Goal: Information Seeking & Learning: Learn about a topic

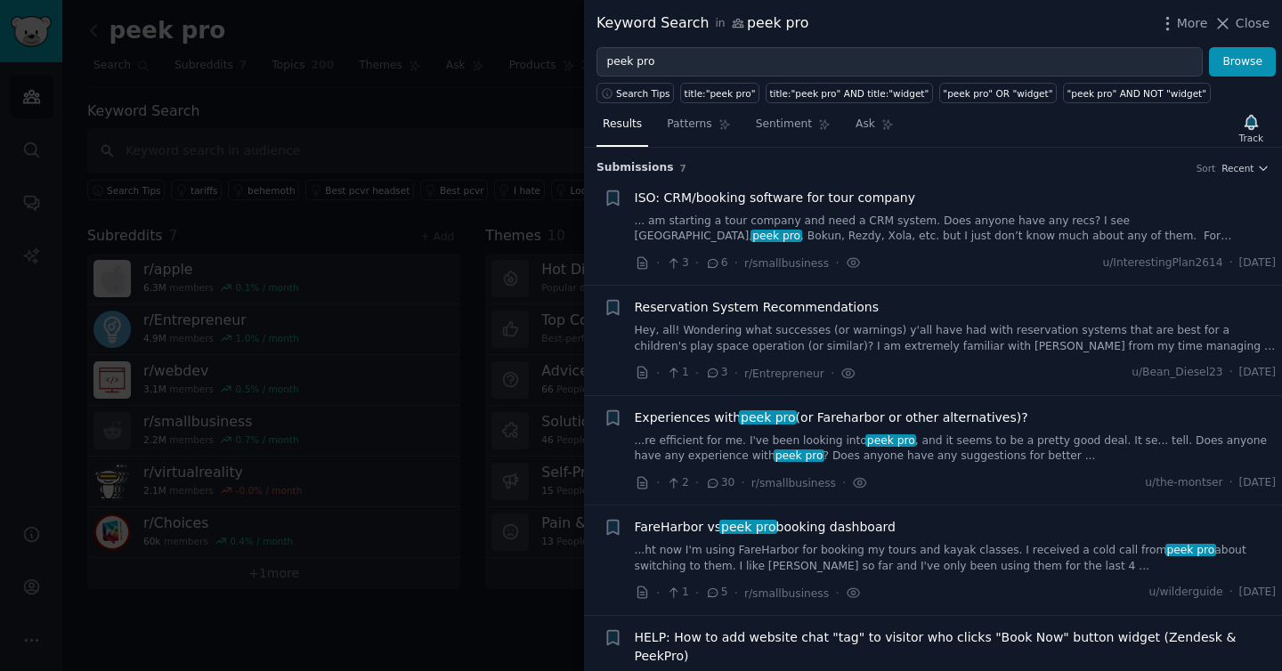
click at [439, 69] on div at bounding box center [641, 335] width 1282 height 671
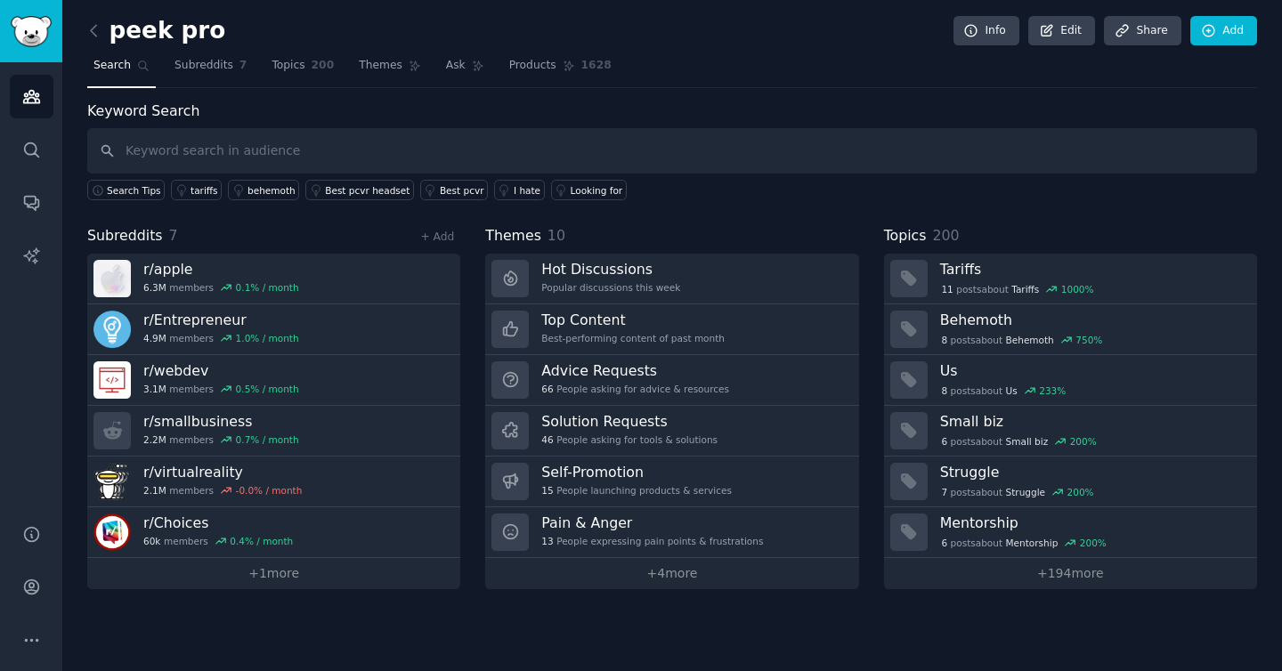
click at [723, 79] on nav "Search Subreddits 7 Topics 200 Themes Ask Products 1628" at bounding box center [671, 70] width 1169 height 36
click at [239, 58] on span "7" at bounding box center [243, 66] width 8 height 16
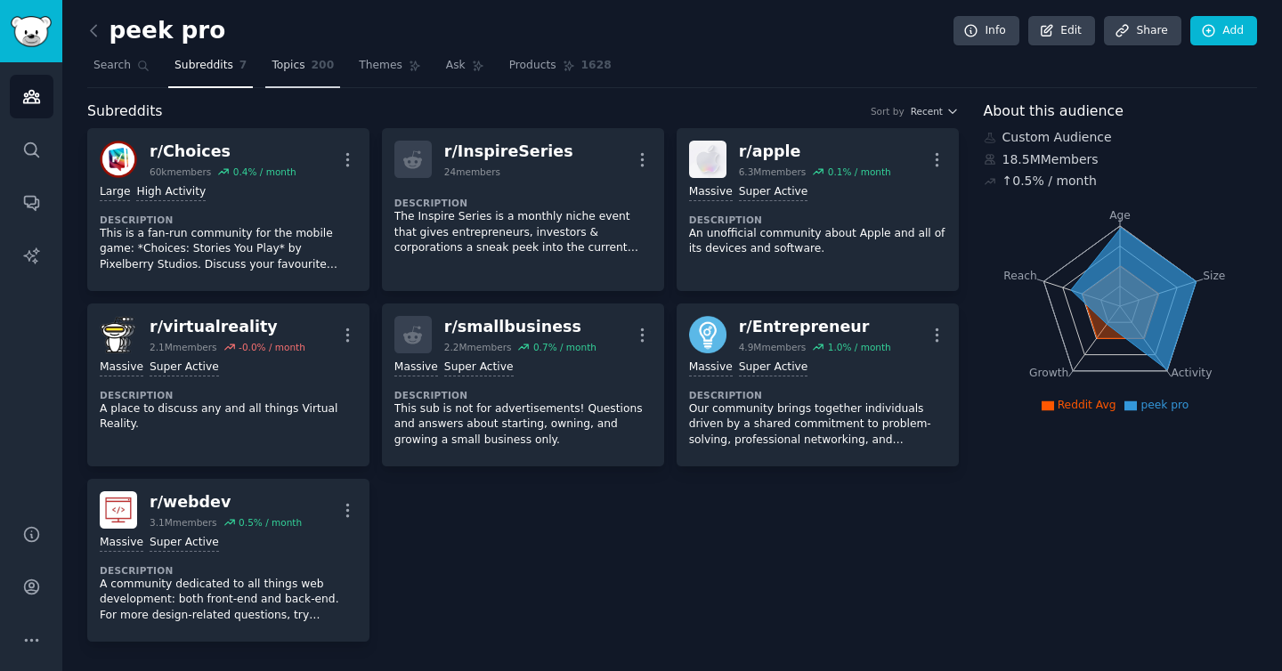
click at [311, 76] on link "Topics 200" at bounding box center [302, 70] width 75 height 36
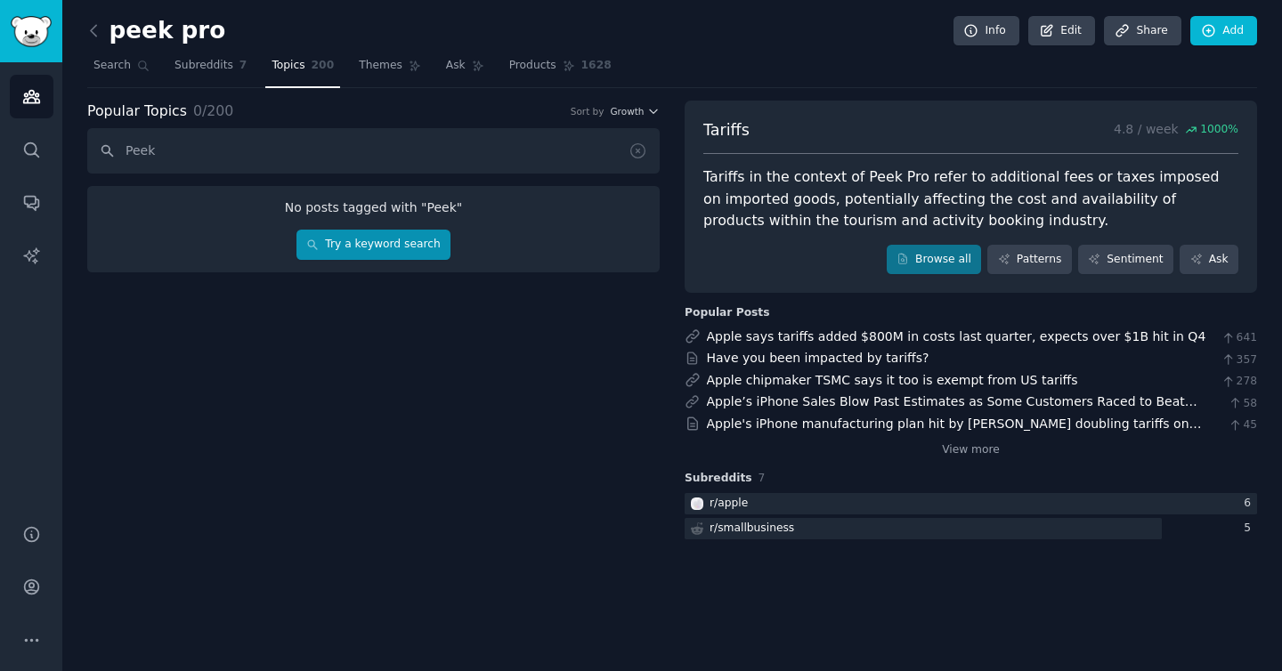
type input "Peek"
click at [421, 245] on link "Try a keyword search" at bounding box center [373, 245] width 154 height 30
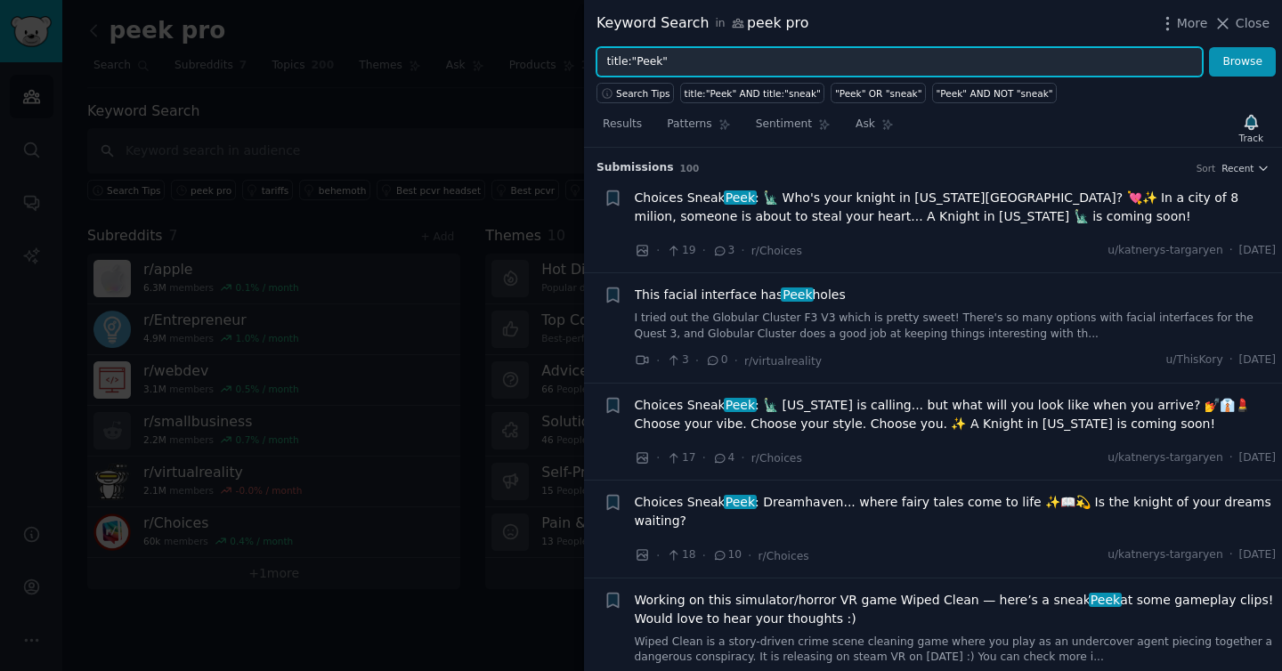
click at [744, 58] on input "title:"Peek"" at bounding box center [899, 62] width 606 height 30
click at [1209, 47] on button "Browse" at bounding box center [1242, 62] width 67 height 30
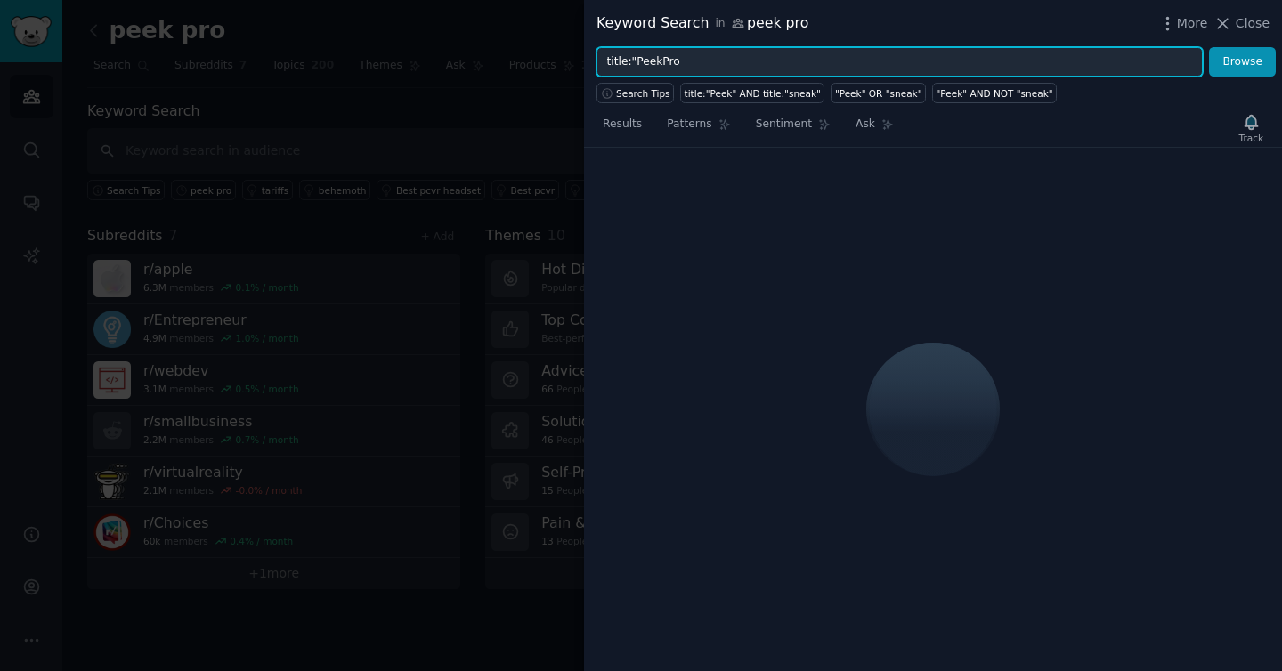
click at [1209, 47] on button "Browse" at bounding box center [1242, 62] width 67 height 30
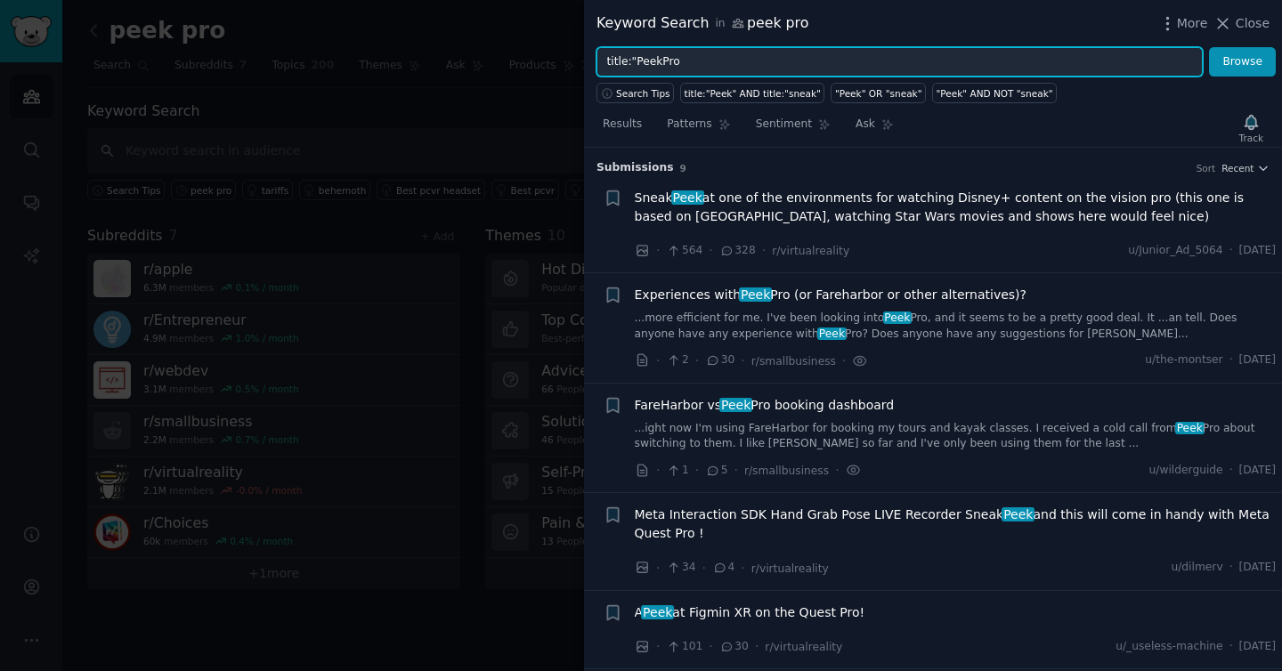
drag, startPoint x: 632, startPoint y: 62, endPoint x: 580, endPoint y: 56, distance: 52.0
click at [579, 56] on div "Keyword Search in peek pro More Close title:"PeekPro Browse Search Tips title:"…" at bounding box center [641, 335] width 1282 height 671
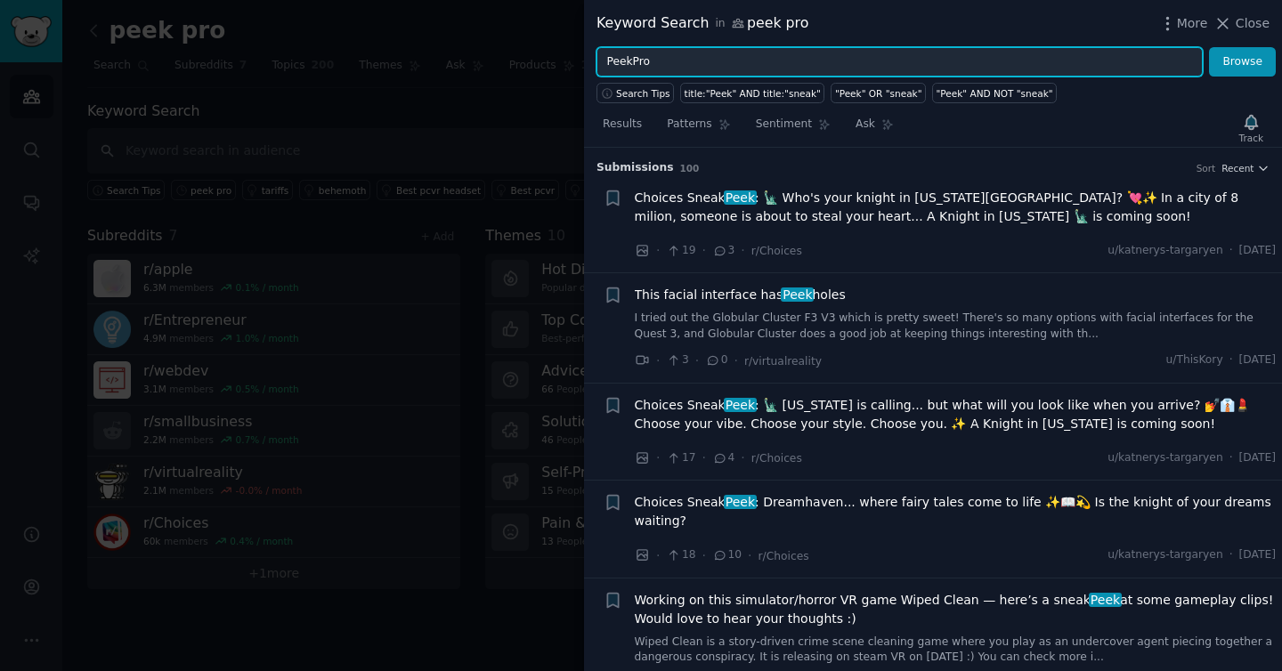
type input "PeekPro"
click at [1209, 47] on button "Browse" at bounding box center [1242, 62] width 67 height 30
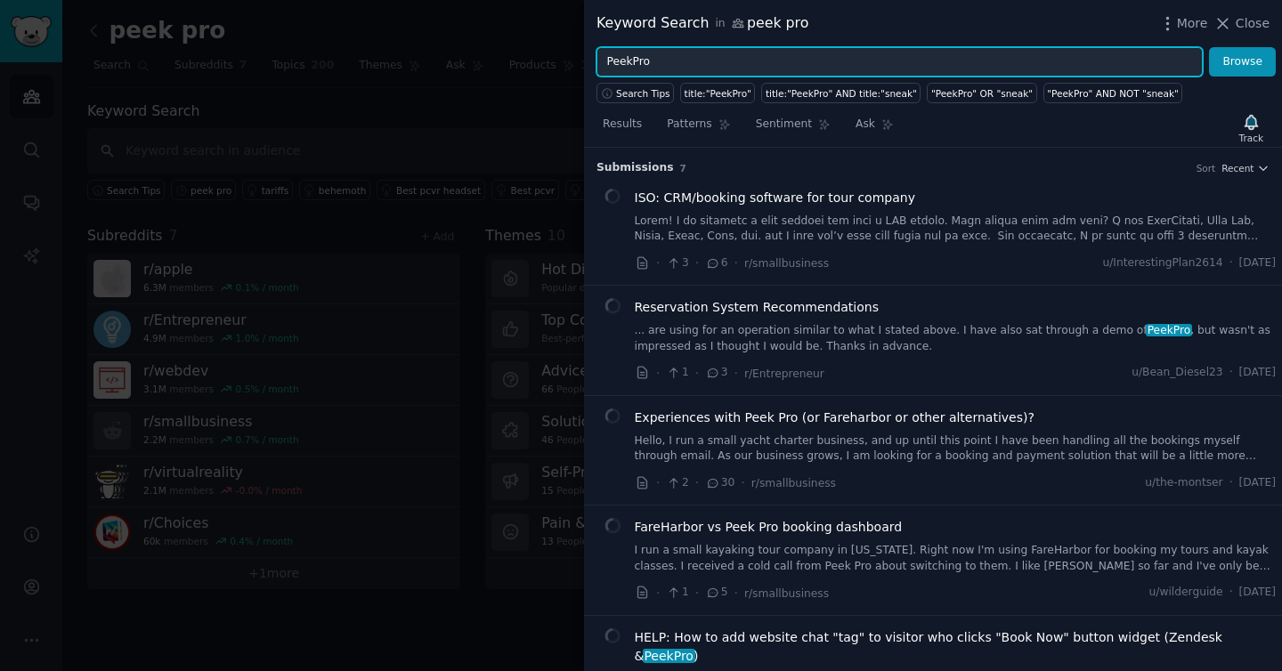
click at [794, 59] on input "PeekPro" at bounding box center [899, 62] width 606 height 30
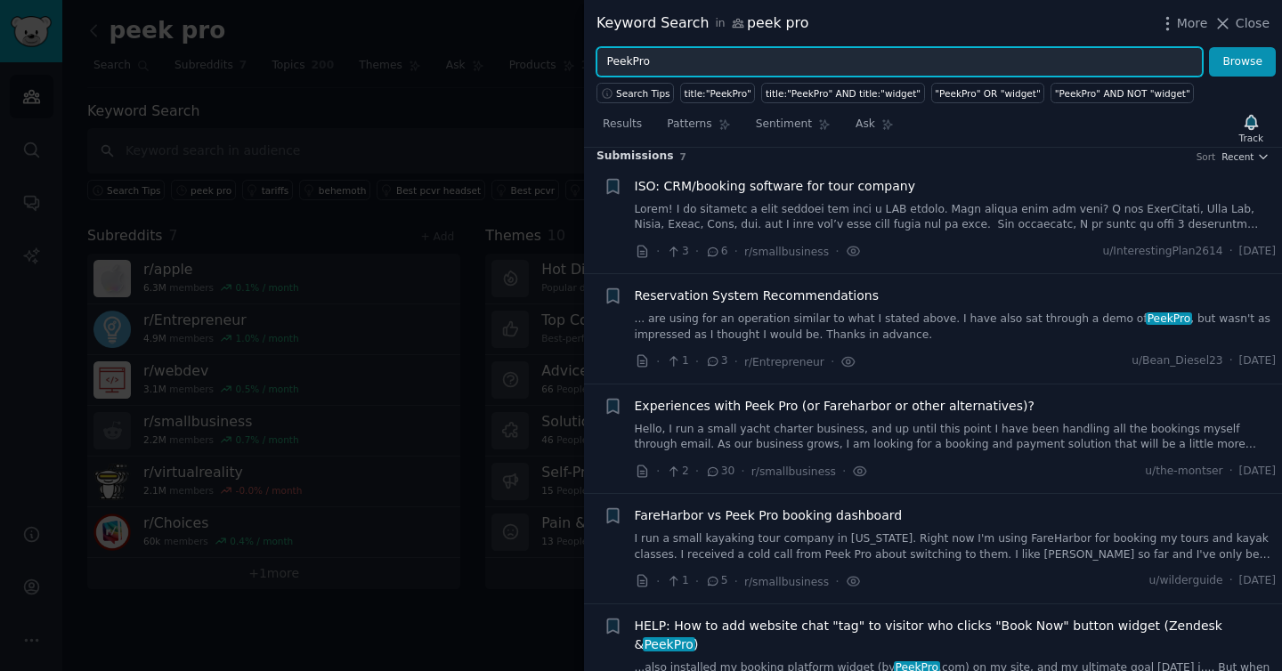
scroll to position [14, 0]
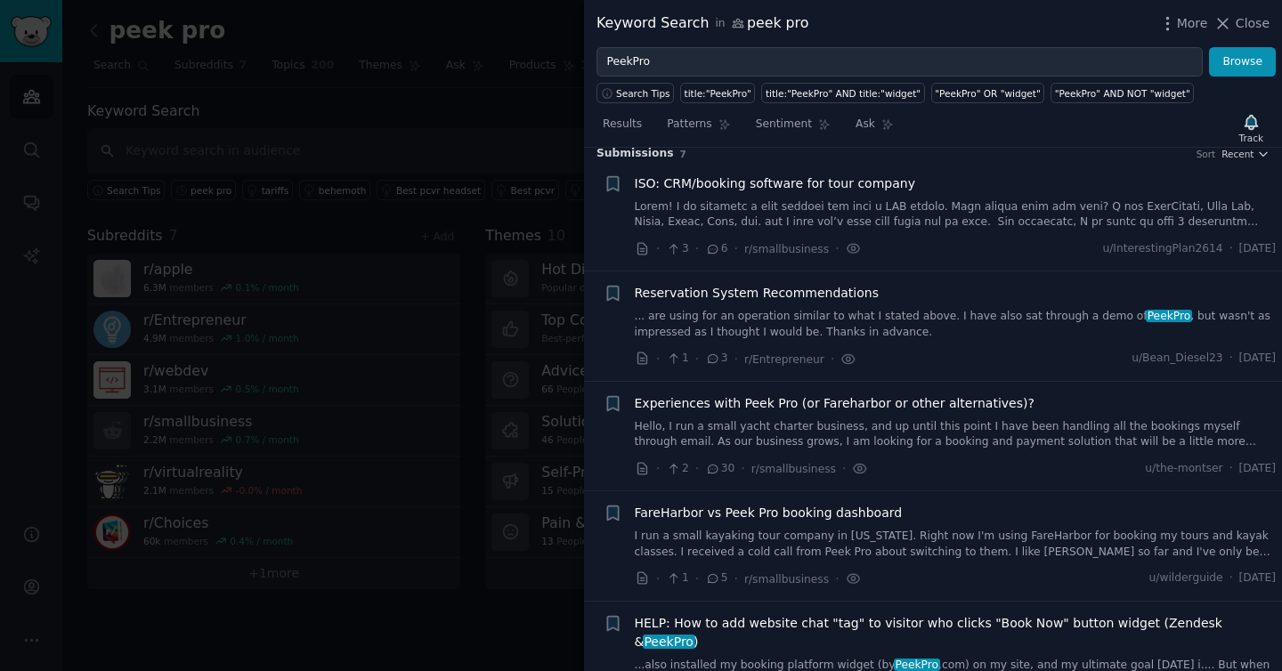
click at [948, 205] on link at bounding box center [956, 214] width 642 height 31
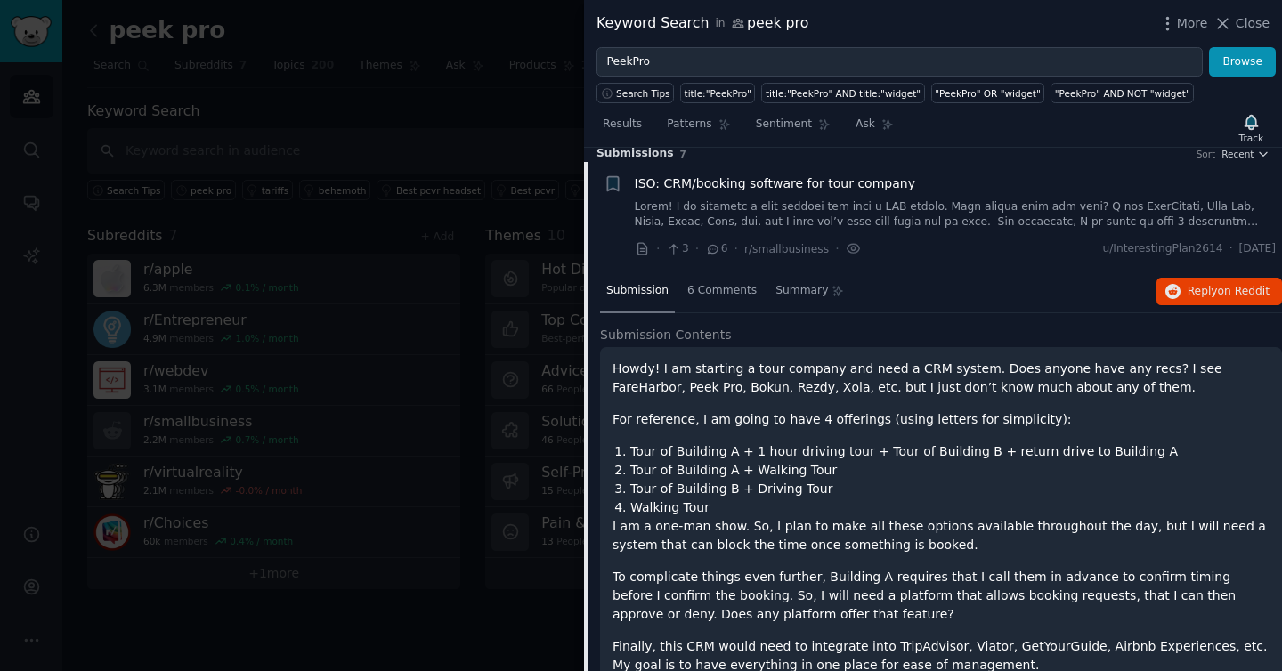
scroll to position [28, 0]
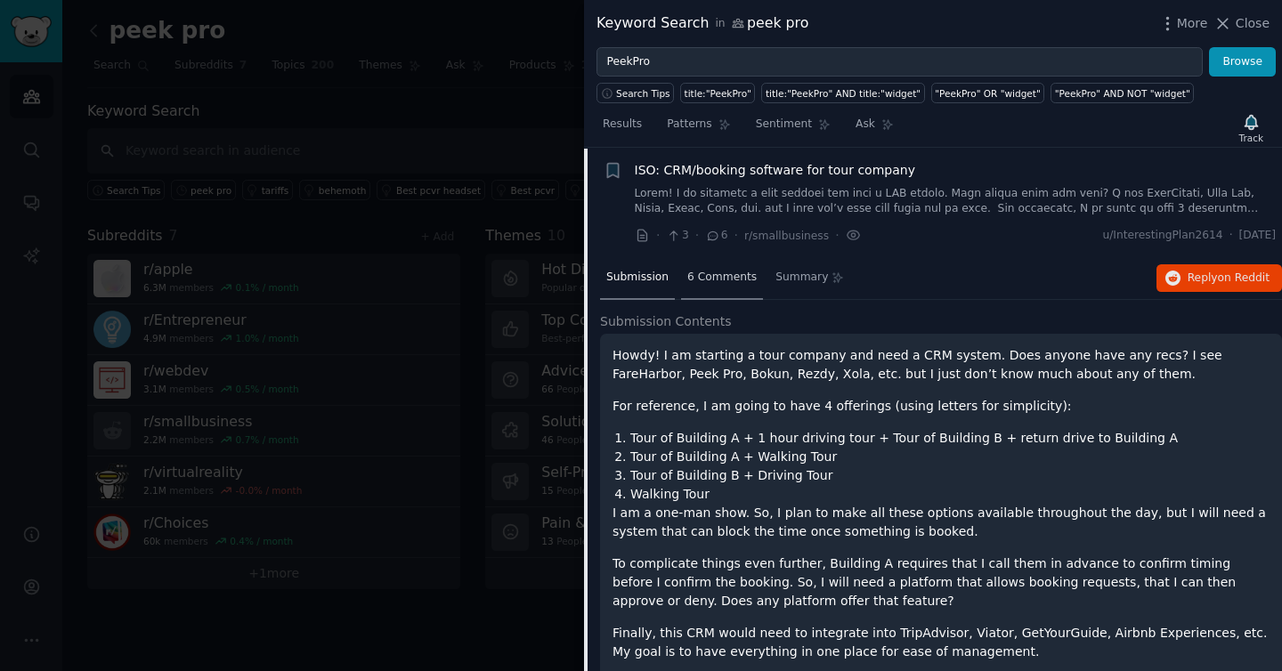
click at [713, 278] on span "6 Comments" at bounding box center [721, 278] width 69 height 16
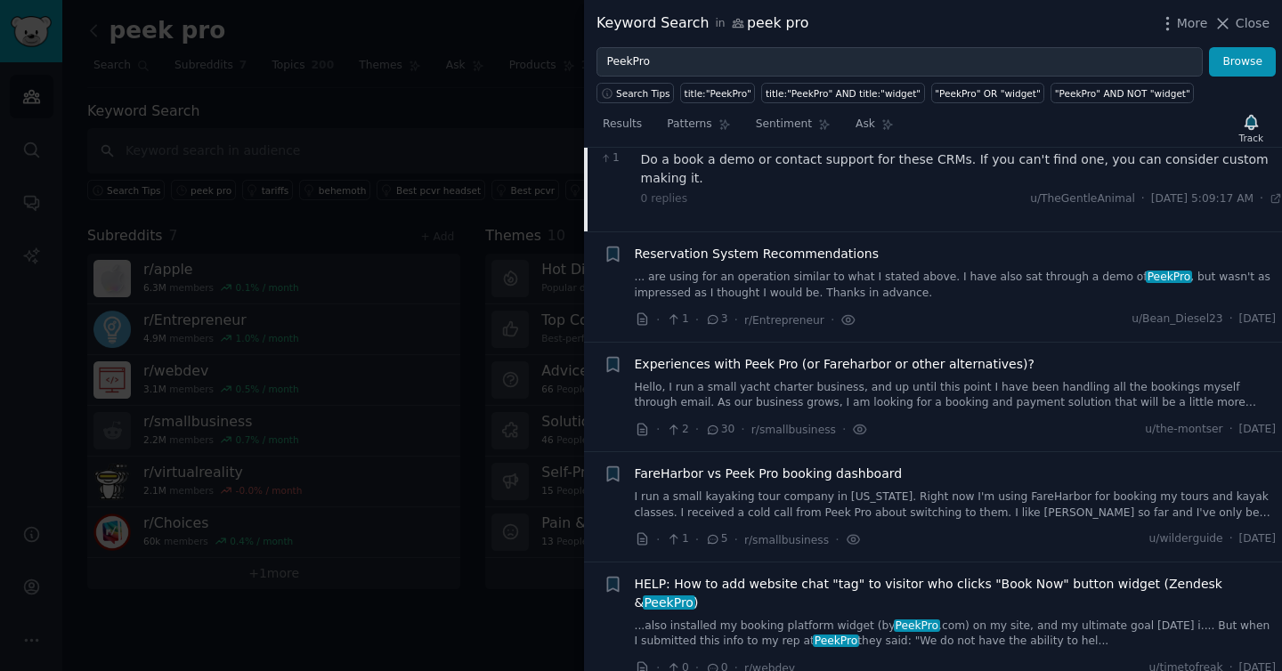
scroll to position [646, 0]
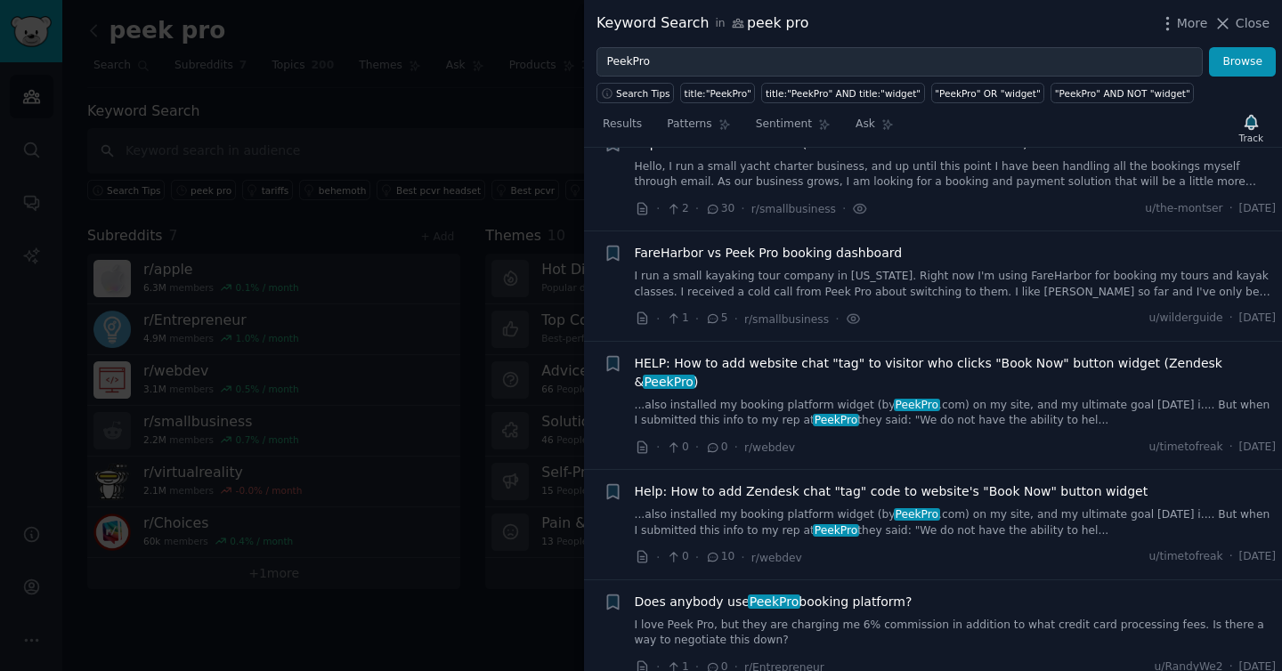
click at [885, 618] on link "I love Peek Pro, but they are charging me 6% commission in addition to what cre…" at bounding box center [956, 633] width 642 height 31
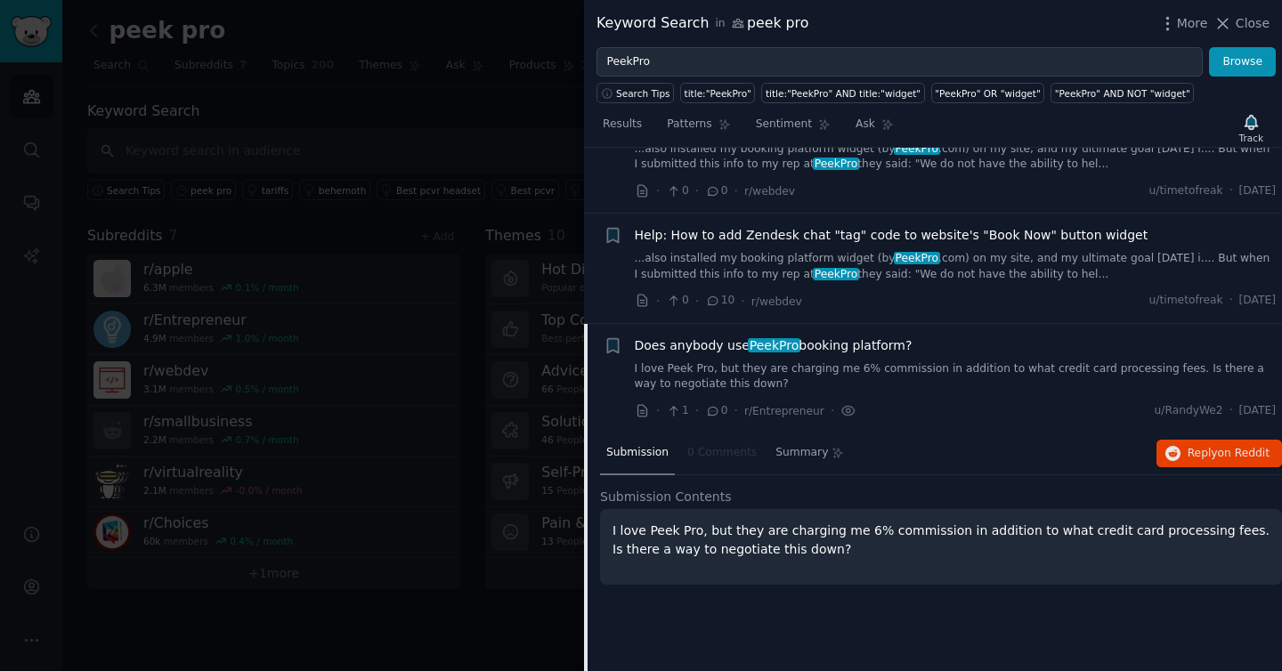
scroll to position [541, 0]
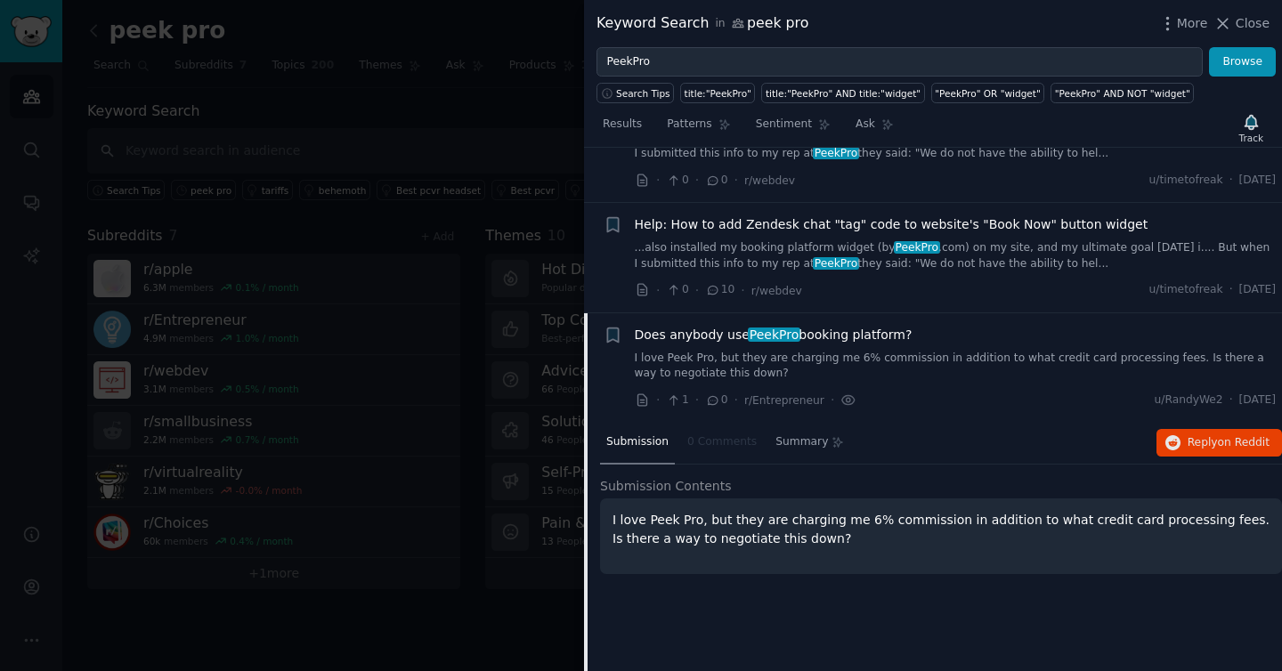
click at [726, 422] on nav "Submission 0 Comments Summary" at bounding box center [725, 443] width 250 height 43
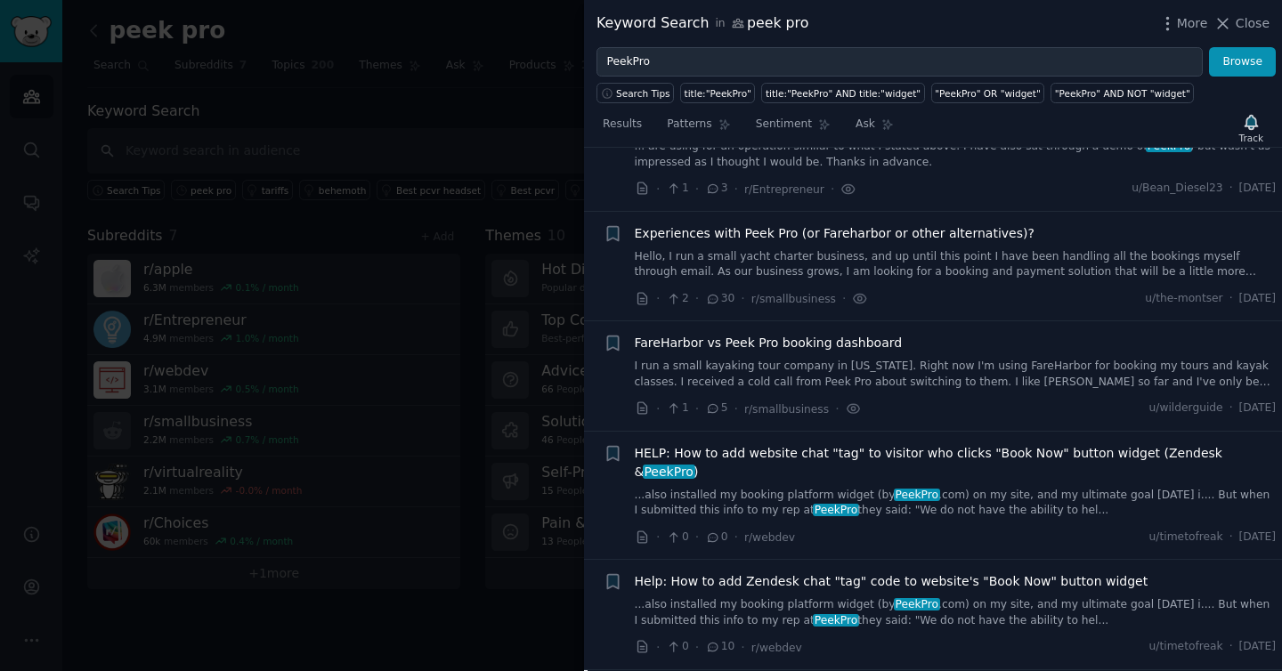
scroll to position [0, 0]
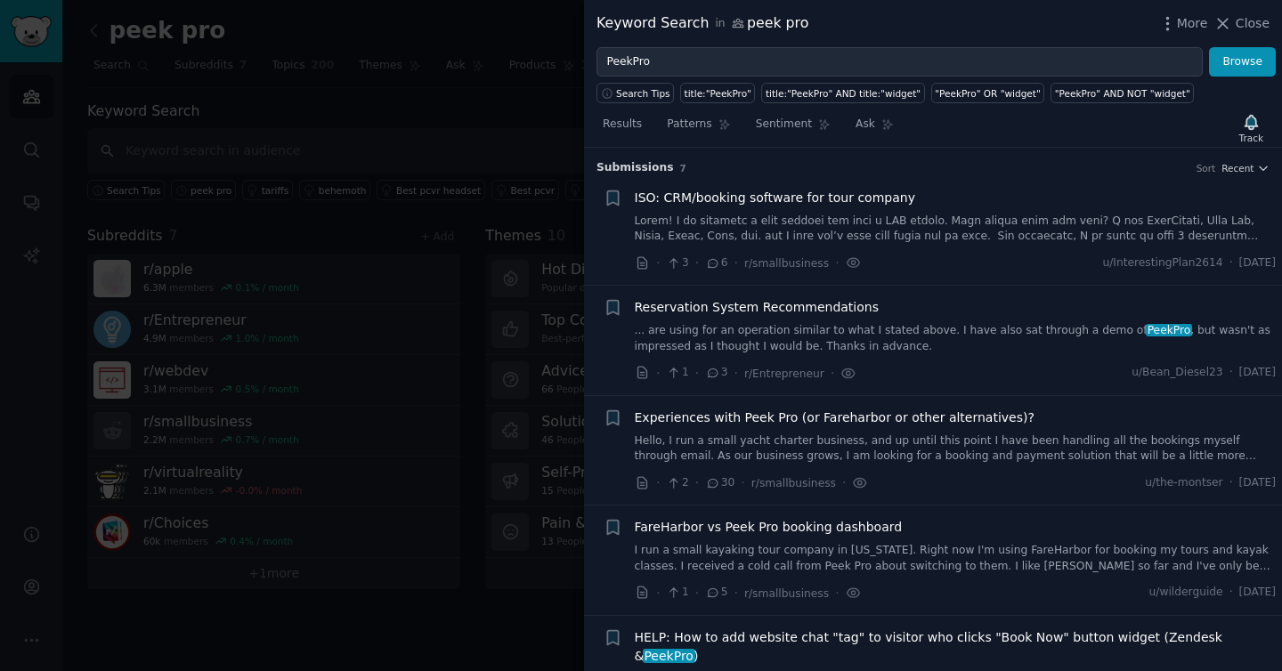
click at [750, 198] on span "ISO: CRM/booking software for tour company" at bounding box center [775, 198] width 280 height 19
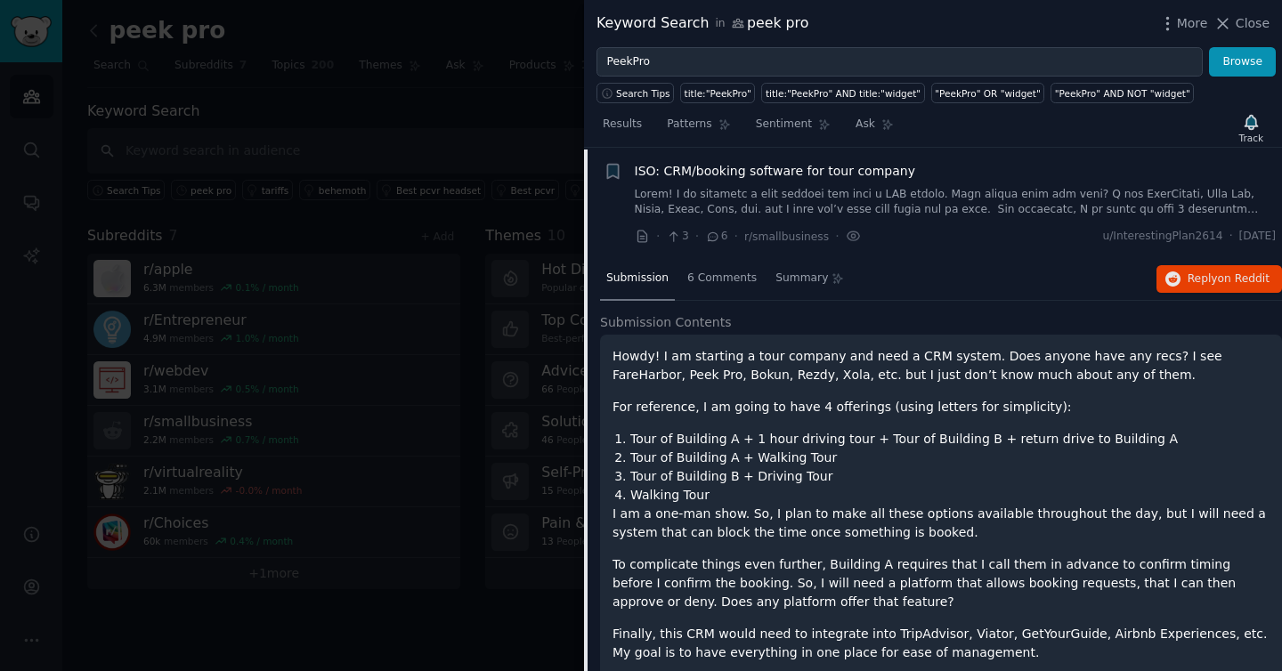
scroll to position [28, 0]
click at [851, 196] on link at bounding box center [956, 201] width 642 height 31
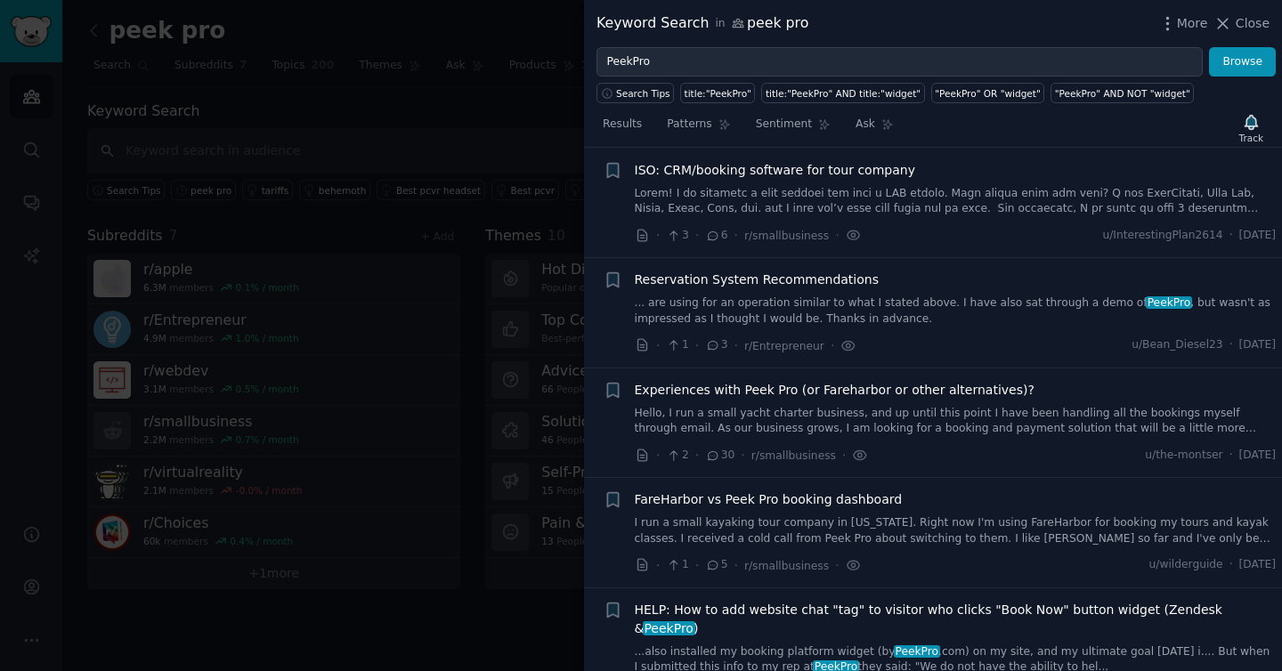
click at [431, 107] on div at bounding box center [641, 335] width 1282 height 671
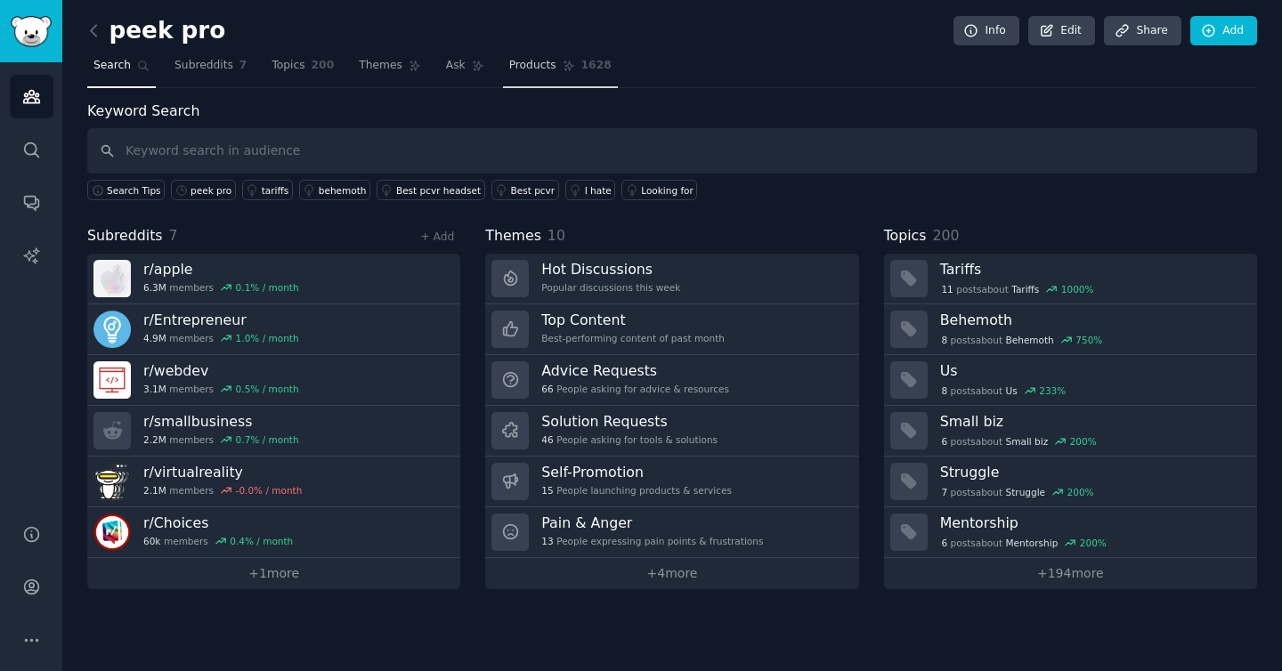
click at [527, 64] on span "Products" at bounding box center [532, 66] width 47 height 16
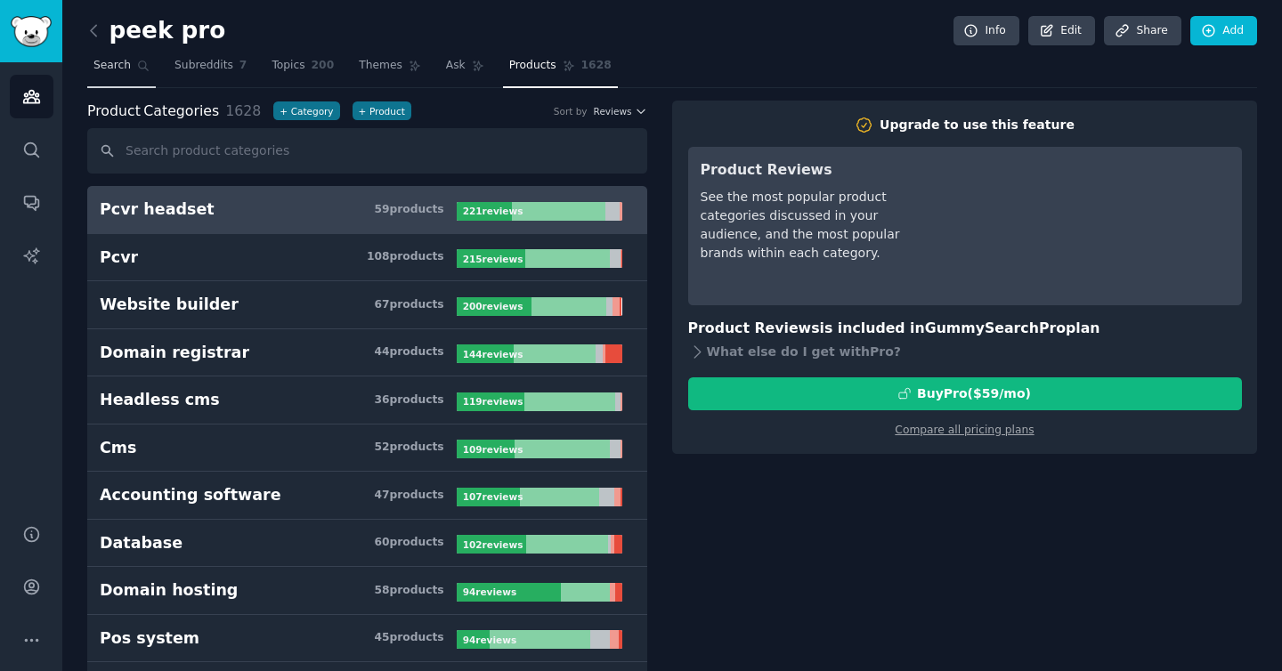
click at [125, 67] on span "Search" at bounding box center [111, 66] width 37 height 16
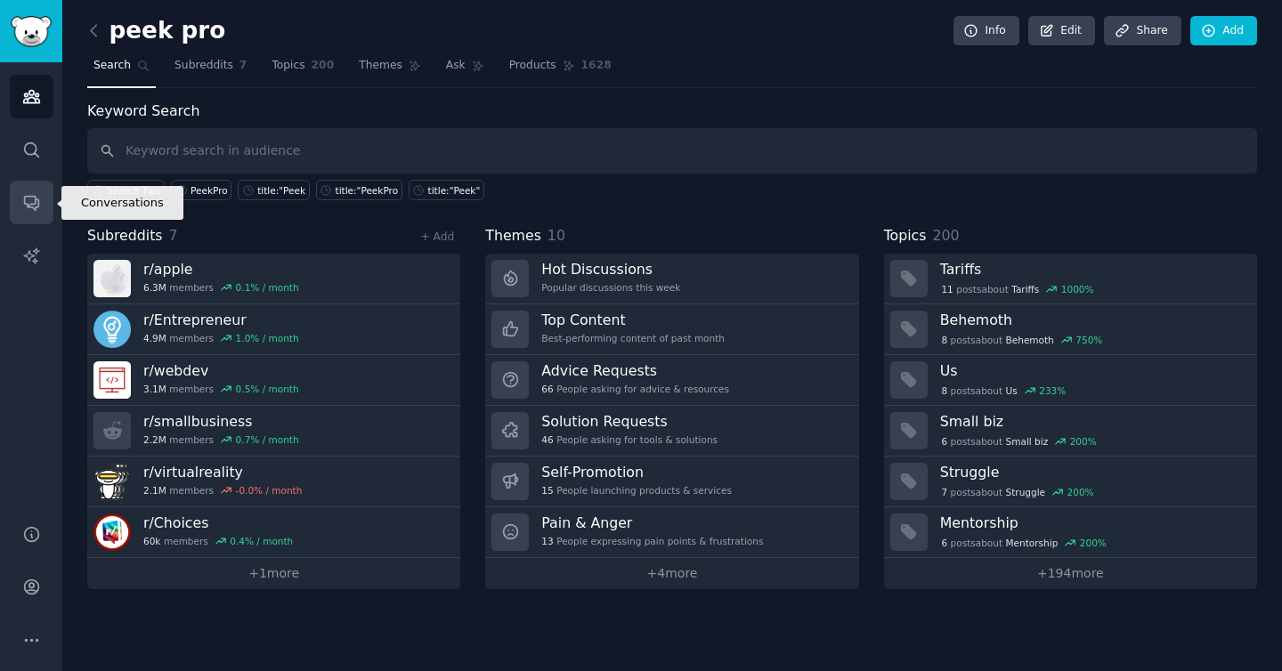
click at [34, 206] on icon "Sidebar" at bounding box center [31, 204] width 14 height 14
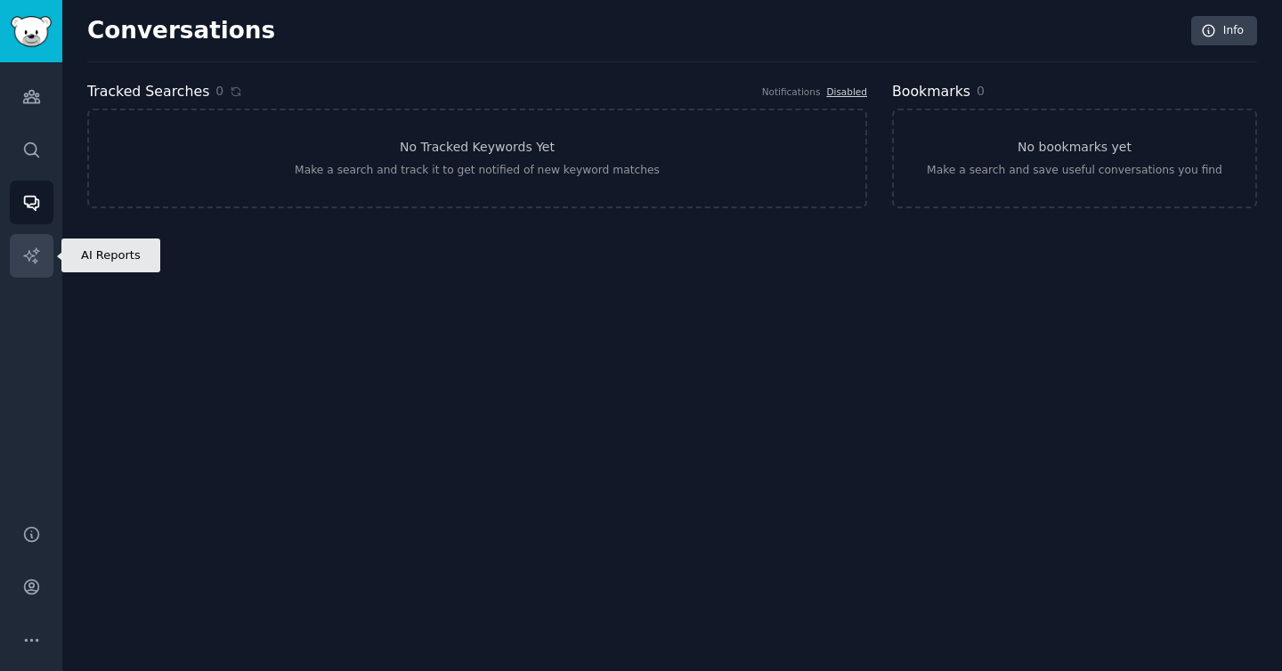
click at [32, 249] on icon "Sidebar" at bounding box center [31, 256] width 19 height 19
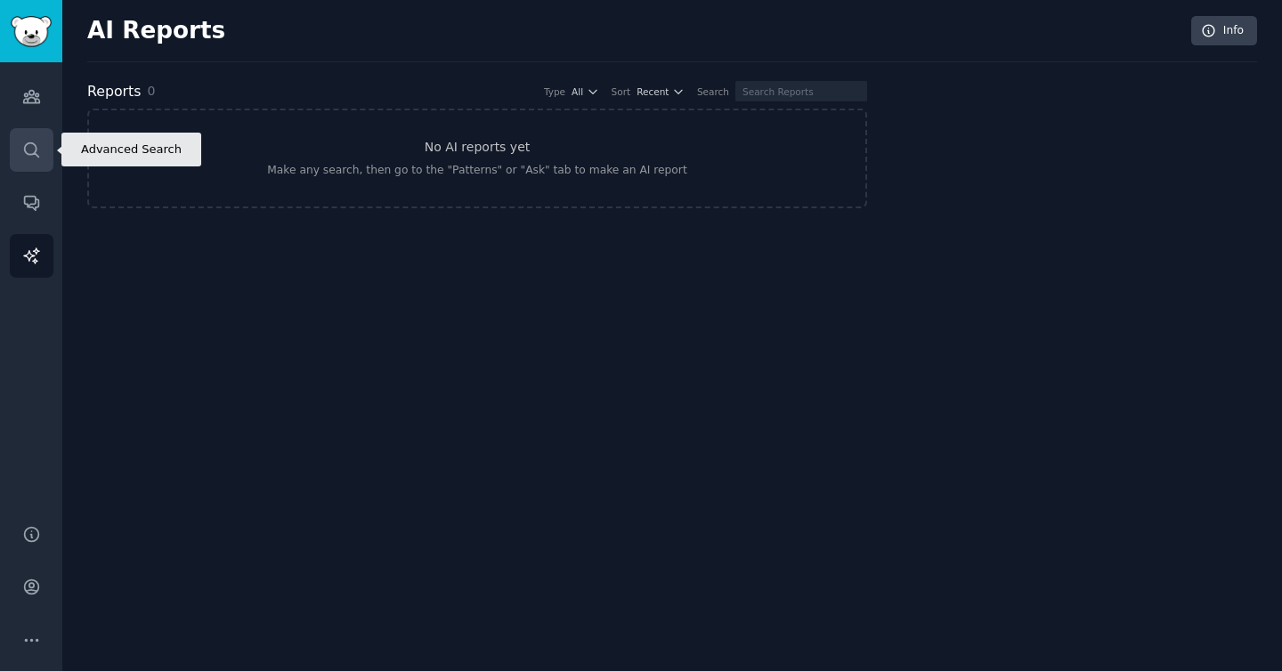
click at [27, 168] on link "Search" at bounding box center [32, 150] width 44 height 44
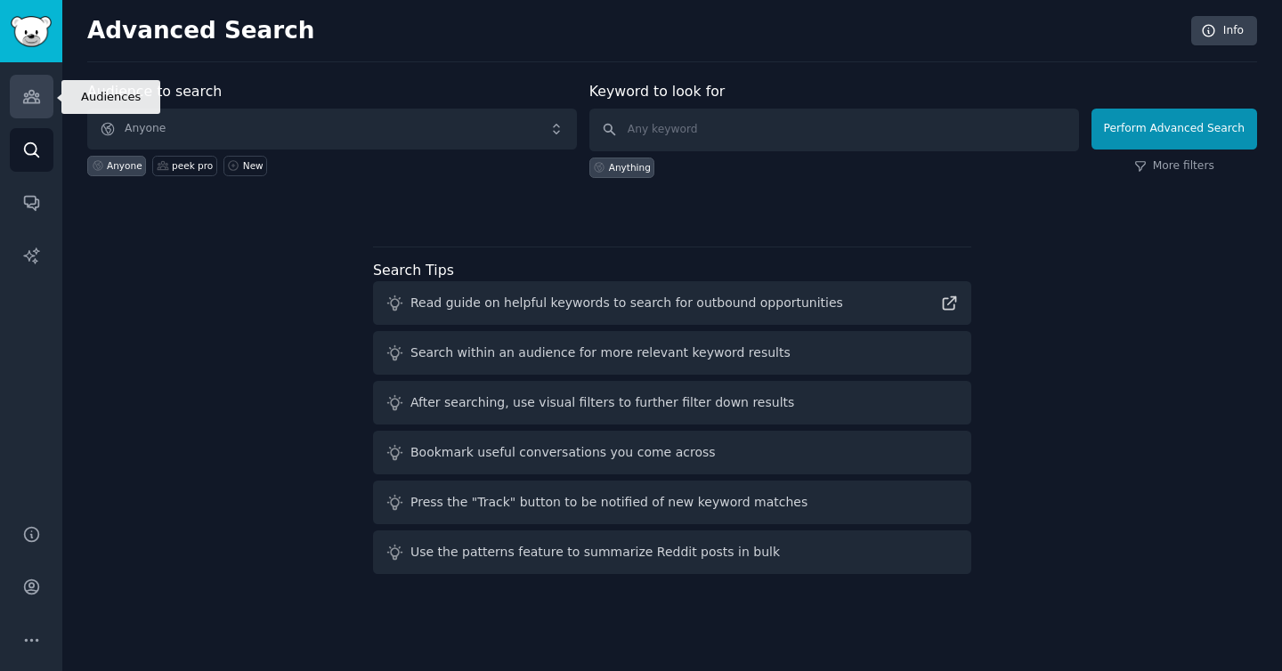
click at [33, 113] on link "Audiences" at bounding box center [32, 97] width 44 height 44
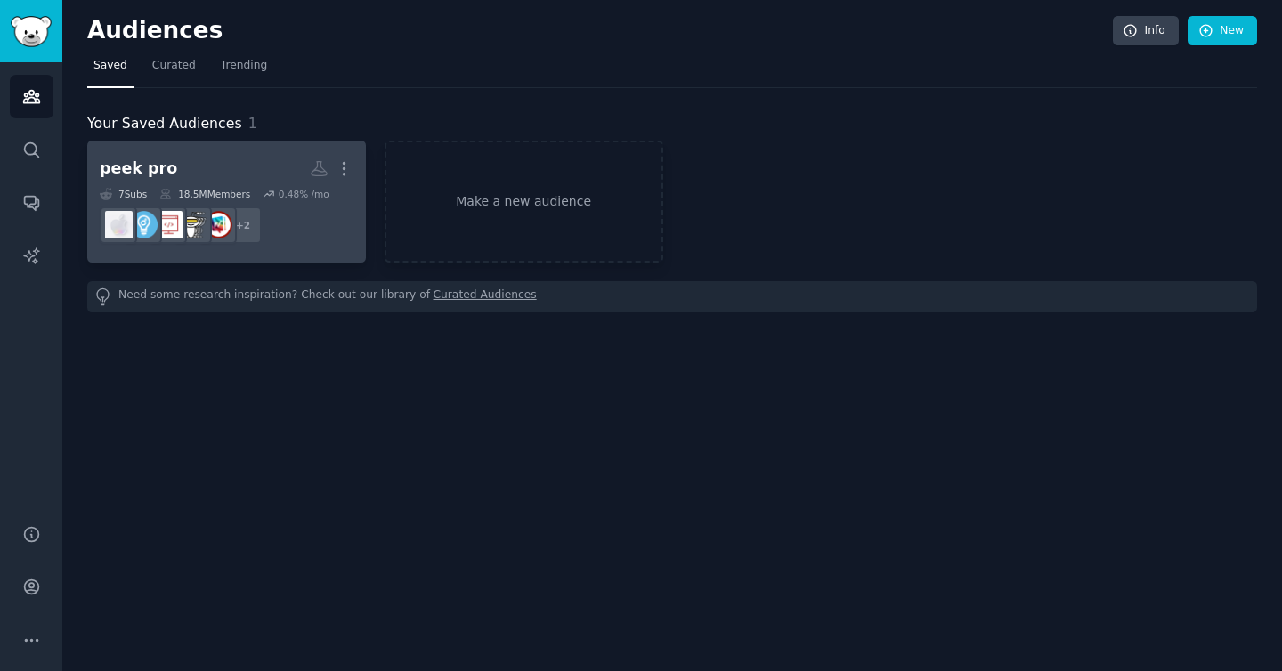
click at [245, 154] on h2 "peek pro More" at bounding box center [227, 168] width 254 height 31
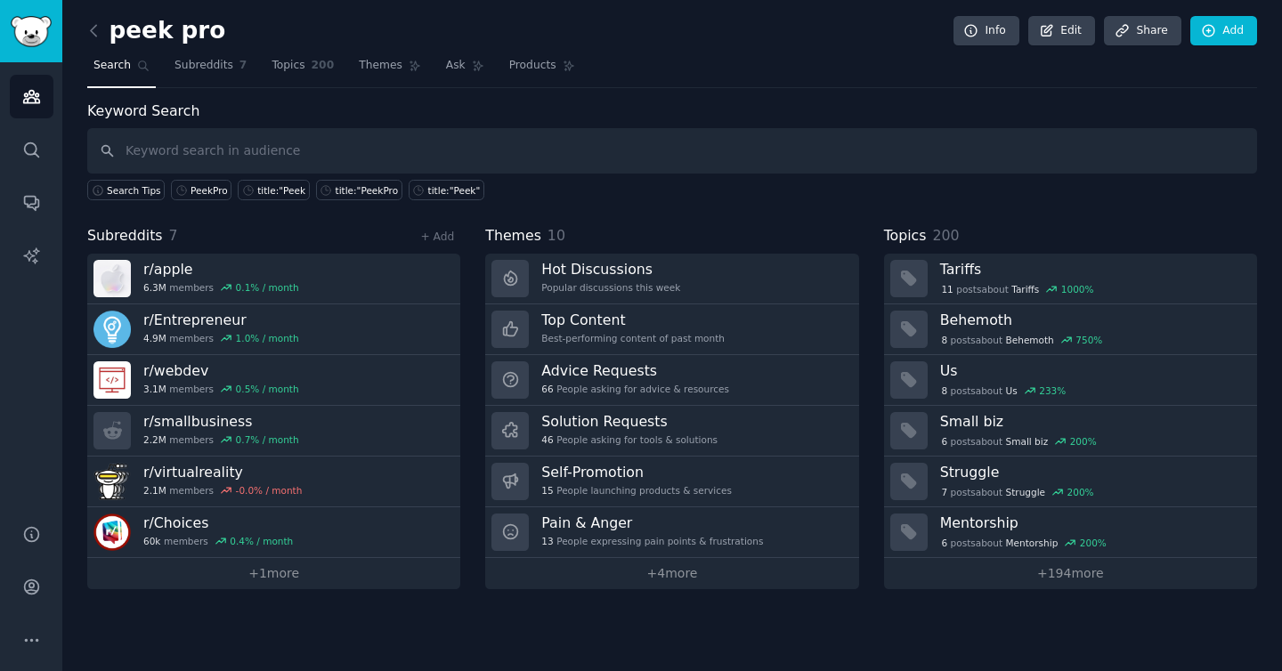
click at [642, 167] on input "text" at bounding box center [671, 150] width 1169 height 45
click at [195, 193] on div "PeekPro" at bounding box center [208, 190] width 37 height 12
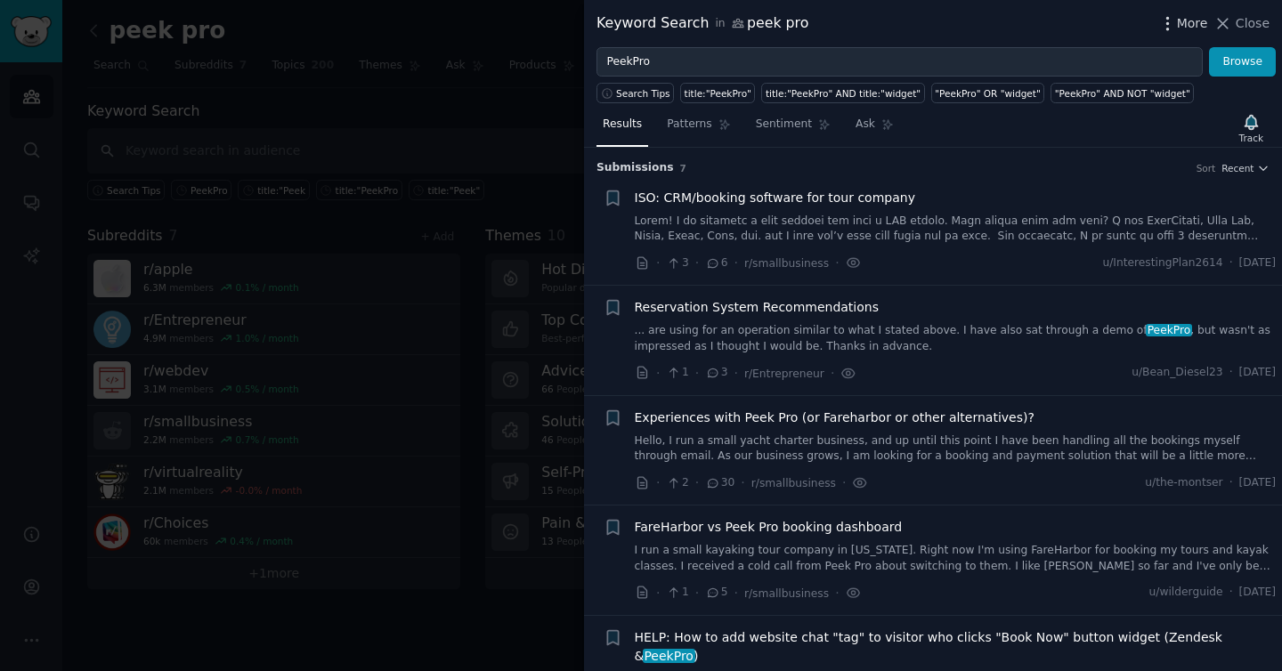
click at [1175, 22] on icon "button" at bounding box center [1167, 23] width 19 height 19
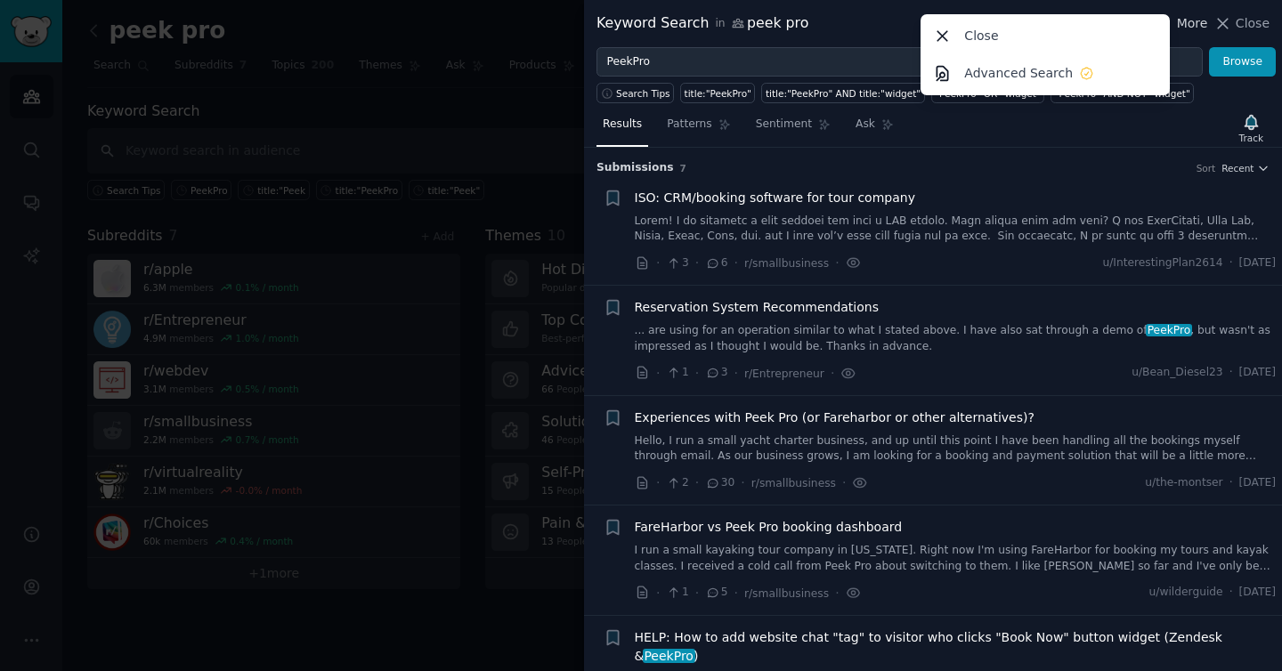
click at [1175, 22] on icon "button" at bounding box center [1167, 23] width 19 height 19
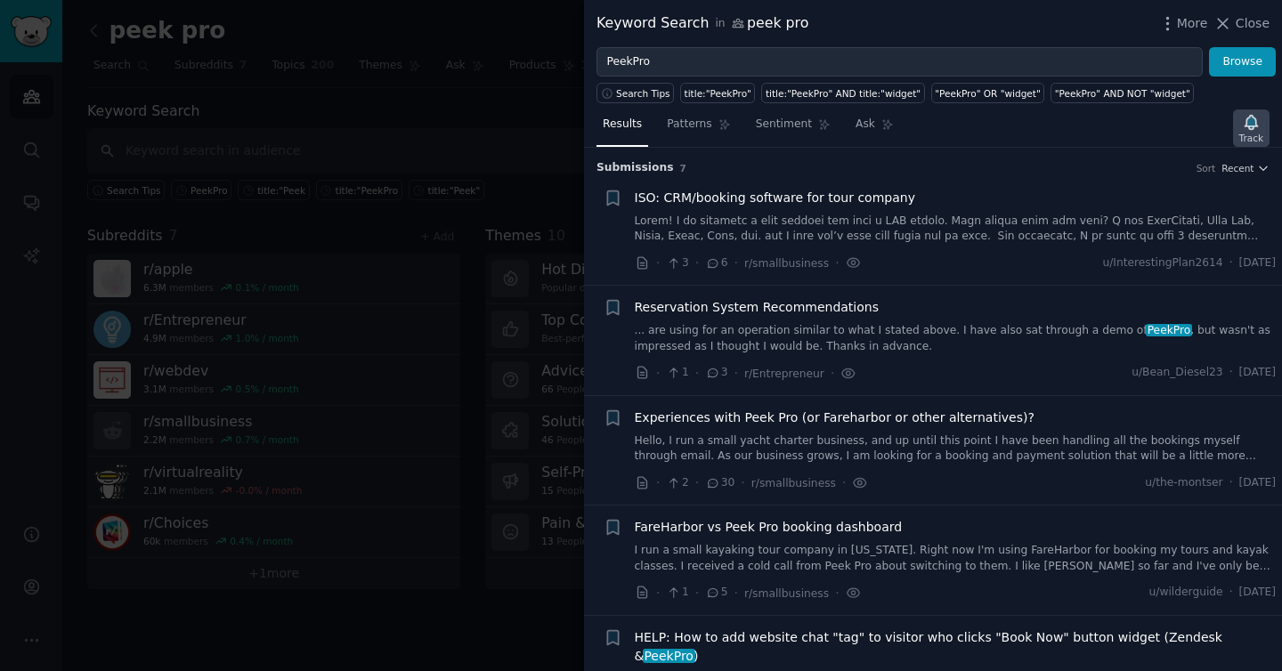
click at [1257, 126] on icon "button" at bounding box center [1251, 122] width 19 height 19
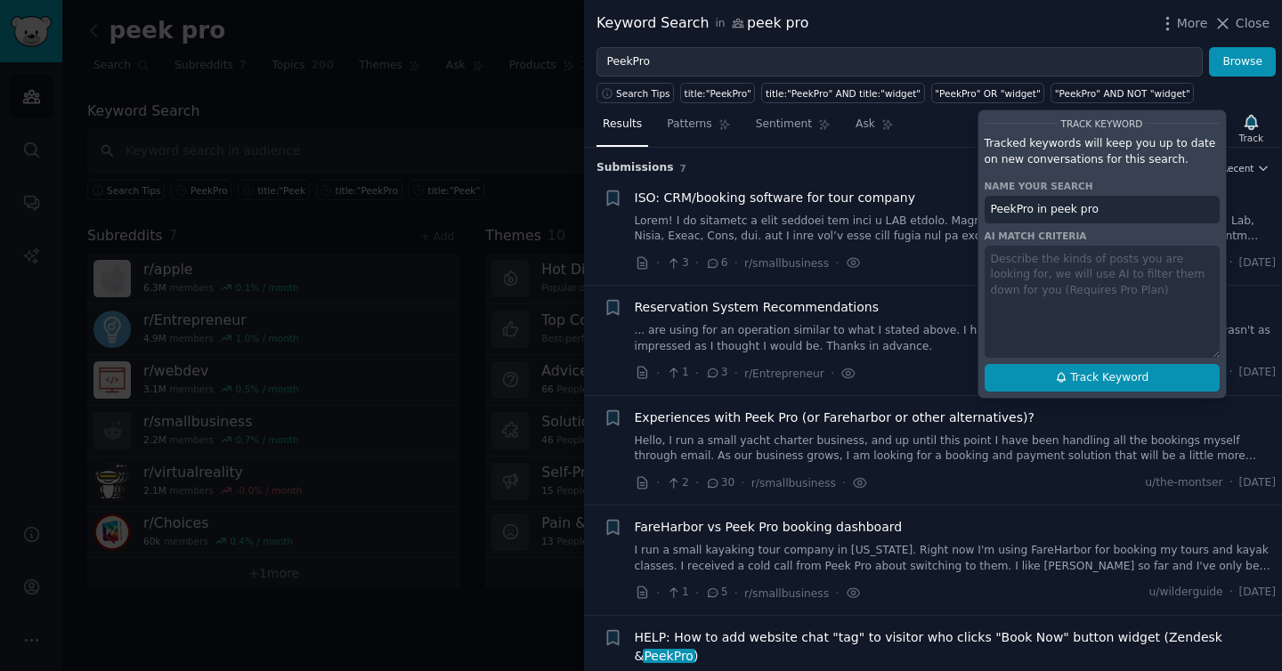
click at [1090, 370] on span "Track Keyword" at bounding box center [1109, 378] width 78 height 16
type input "PeekPro in peek pro"
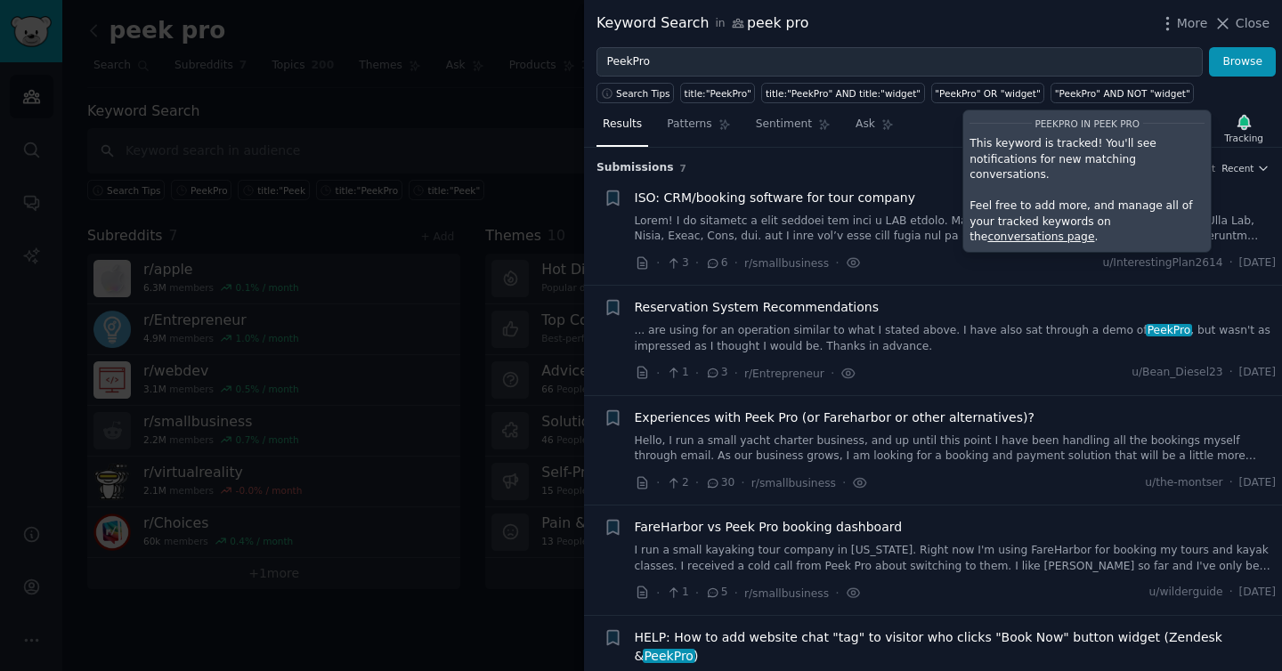
click at [468, 109] on div at bounding box center [641, 335] width 1282 height 671
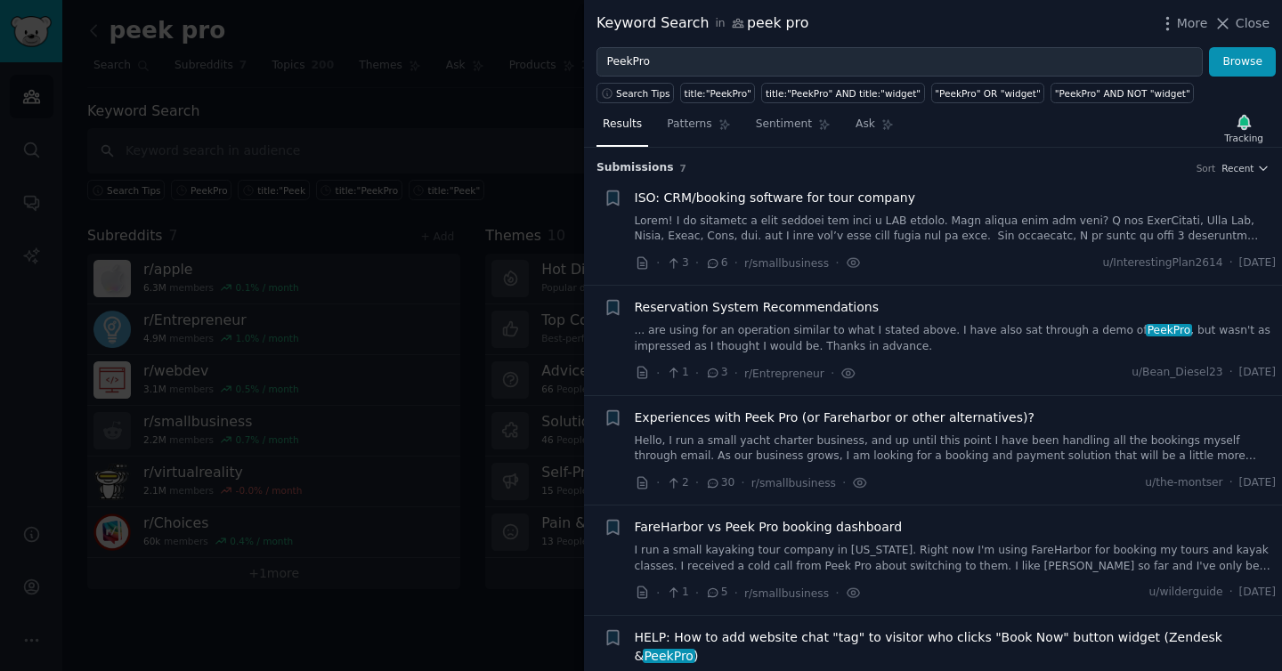
click at [498, 109] on div at bounding box center [641, 335] width 1282 height 671
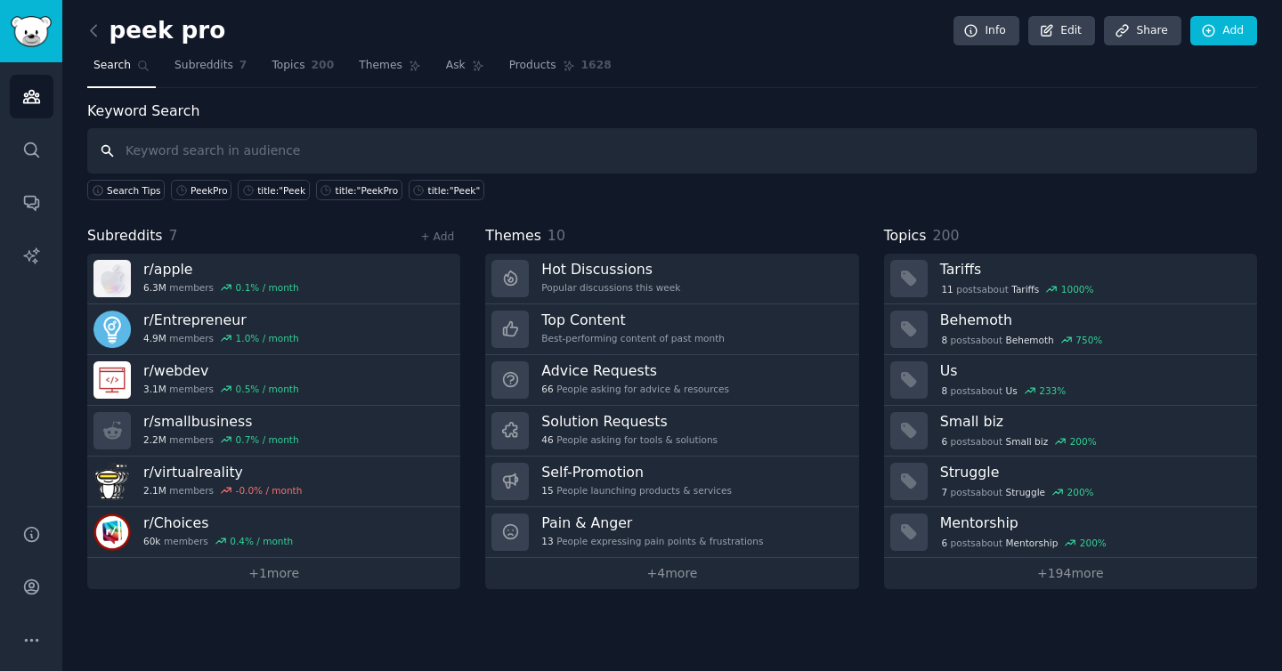
click at [377, 144] on input "text" at bounding box center [671, 150] width 1169 height 45
type input "Peek Pro"
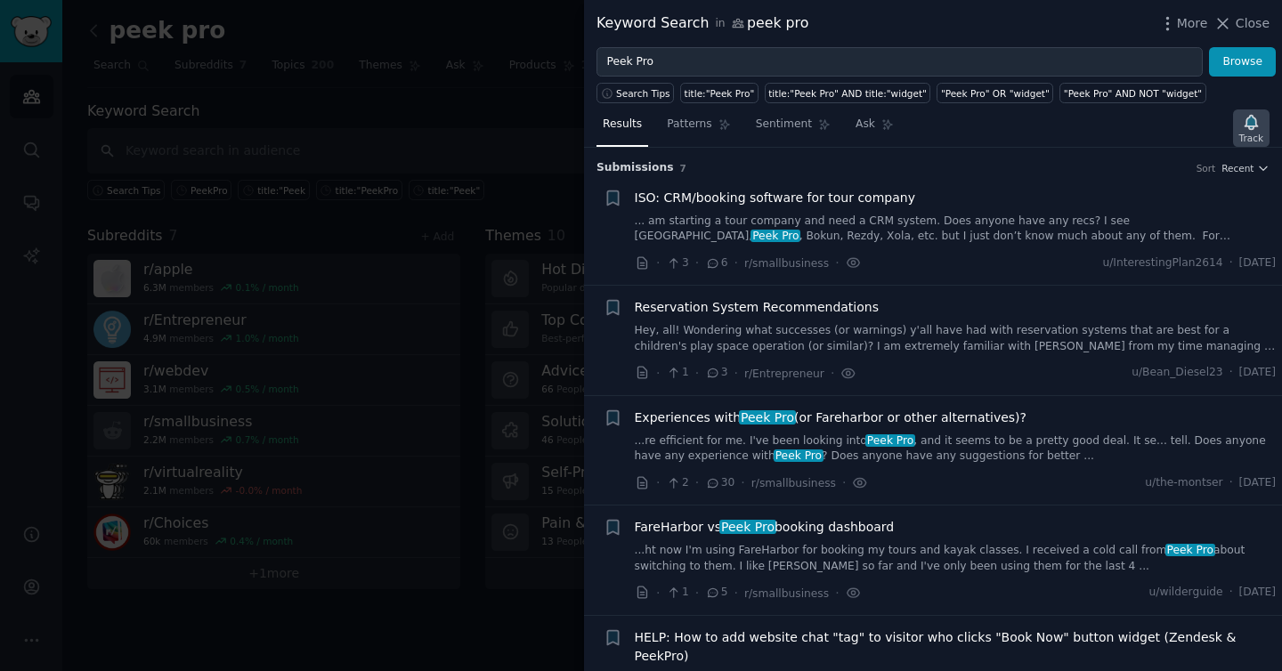
click at [1233, 130] on div "Track" at bounding box center [1251, 127] width 36 height 37
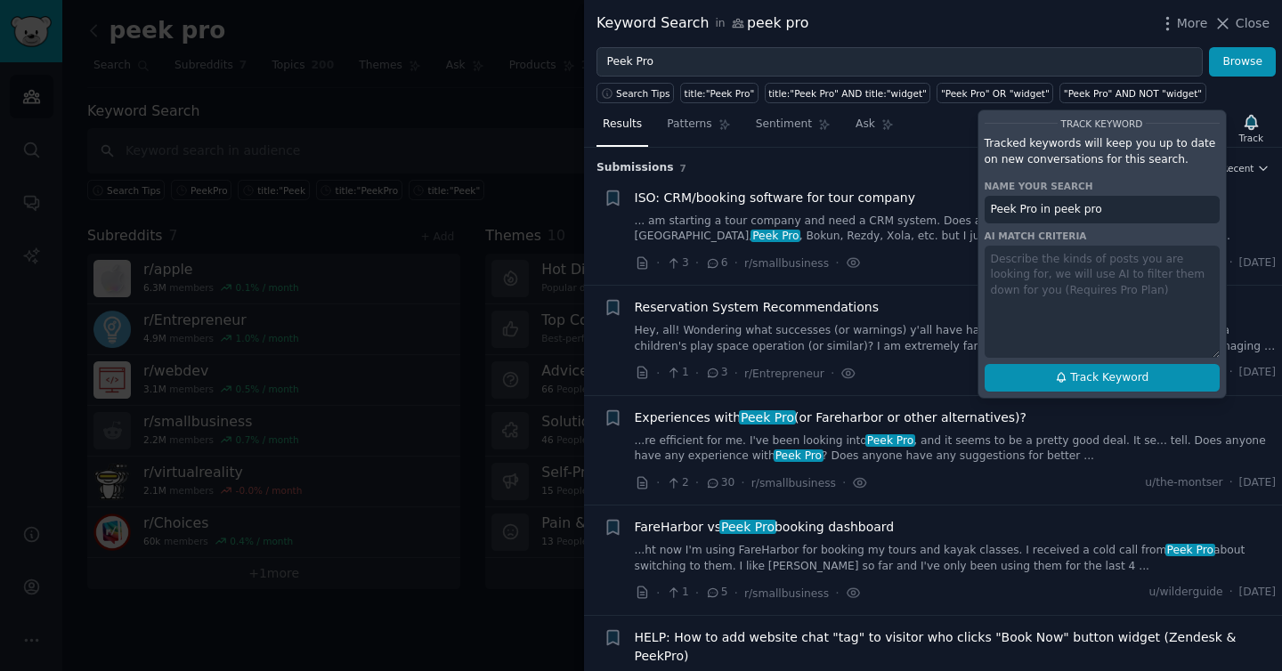
click at [1108, 382] on span "Track Keyword" at bounding box center [1109, 378] width 78 height 16
type input "Peek Pro in peek pro"
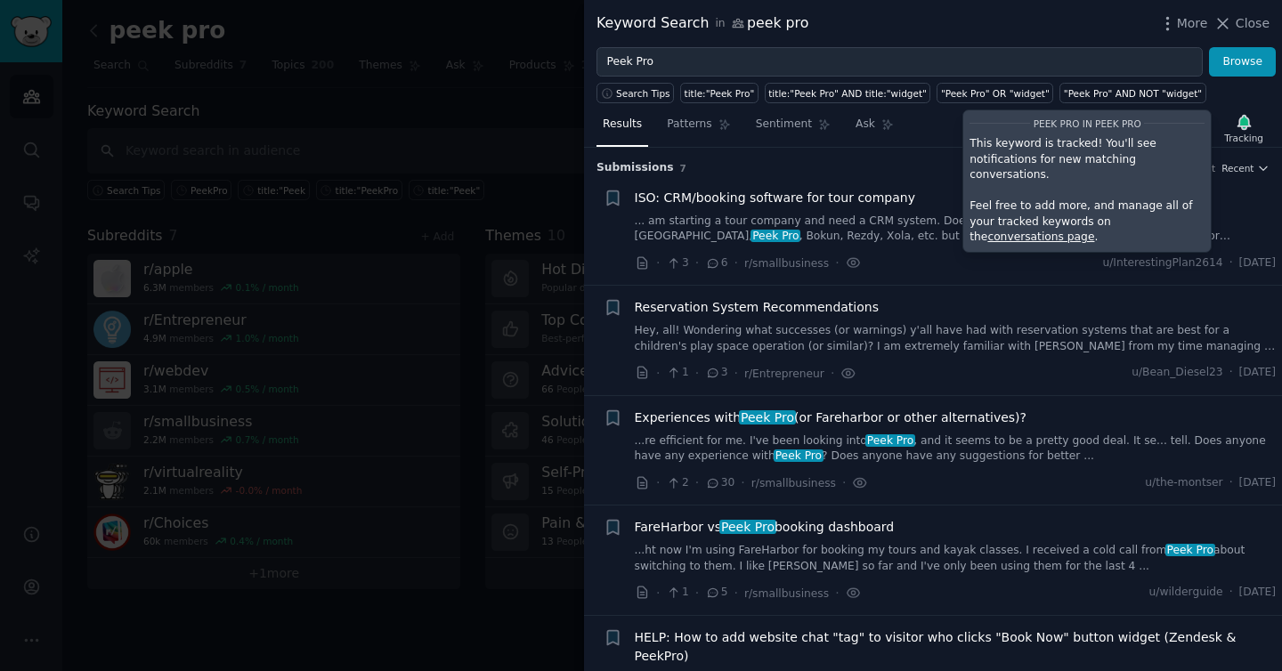
click at [465, 88] on div at bounding box center [641, 335] width 1282 height 671
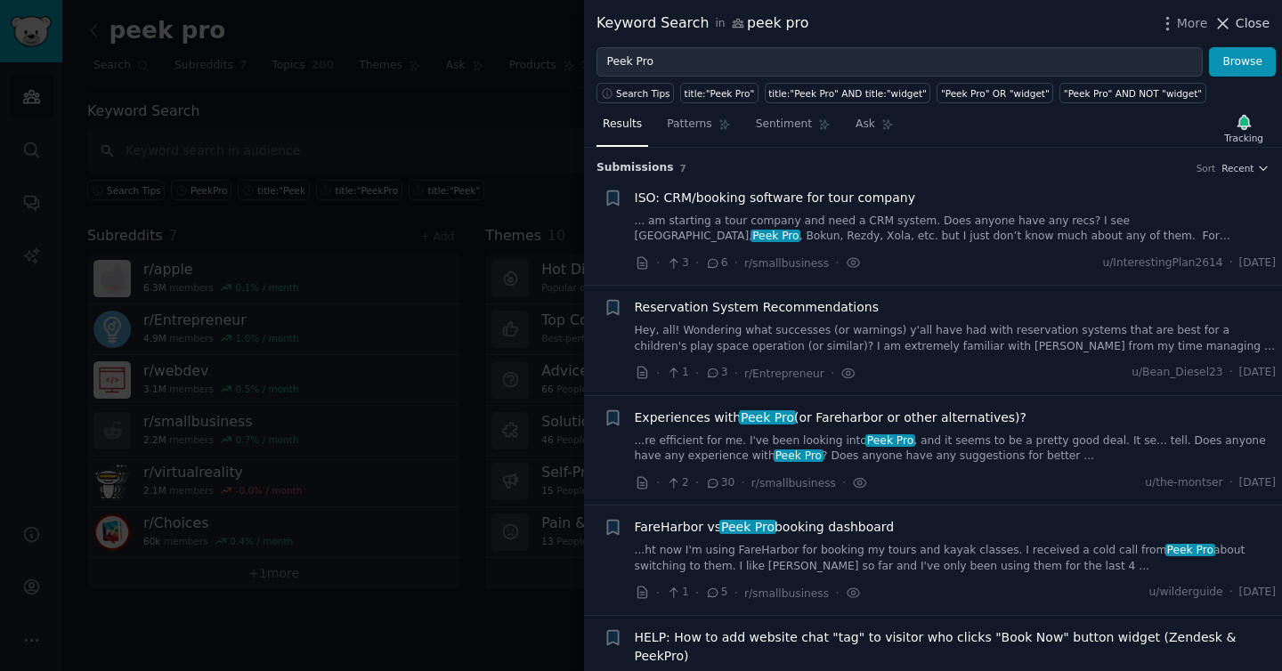
click at [1256, 25] on span "Close" at bounding box center [1252, 23] width 34 height 19
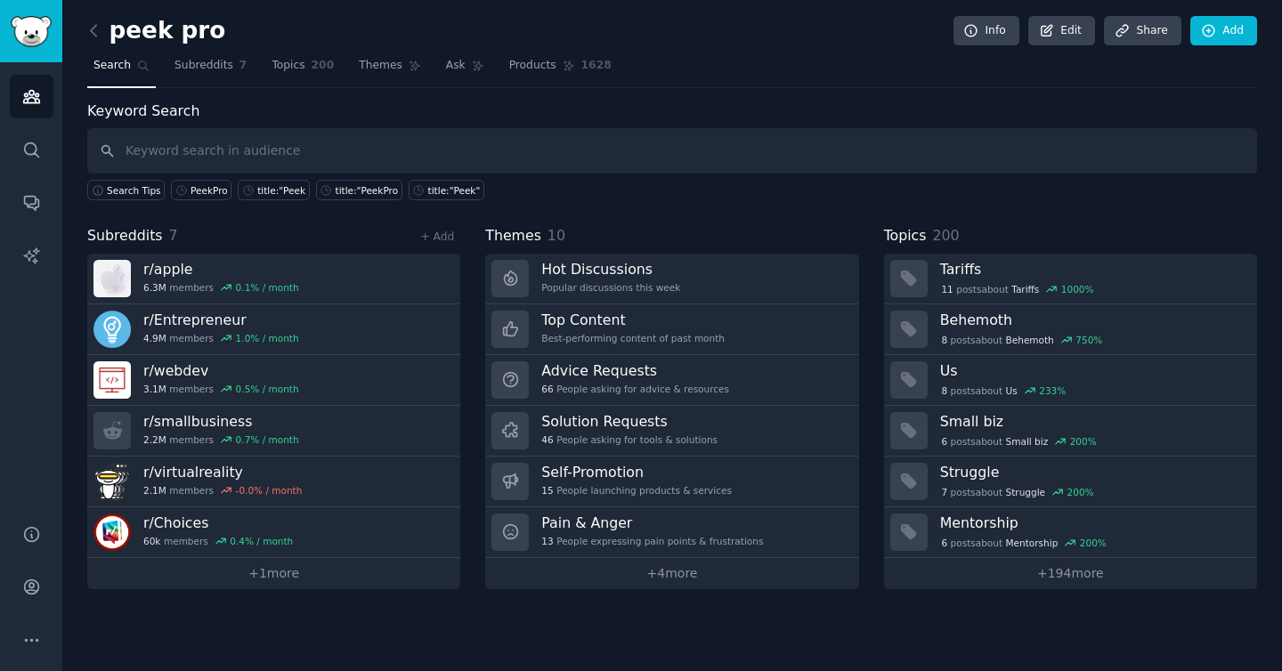
click at [701, 90] on div "peek pro Info Edit Share Add Search Subreddits 7 Topics 200 Themes Ask Products…" at bounding box center [671, 307] width 1169 height 564
click at [688, 128] on input "text" at bounding box center [671, 150] width 1169 height 45
type input "CRM Peek"
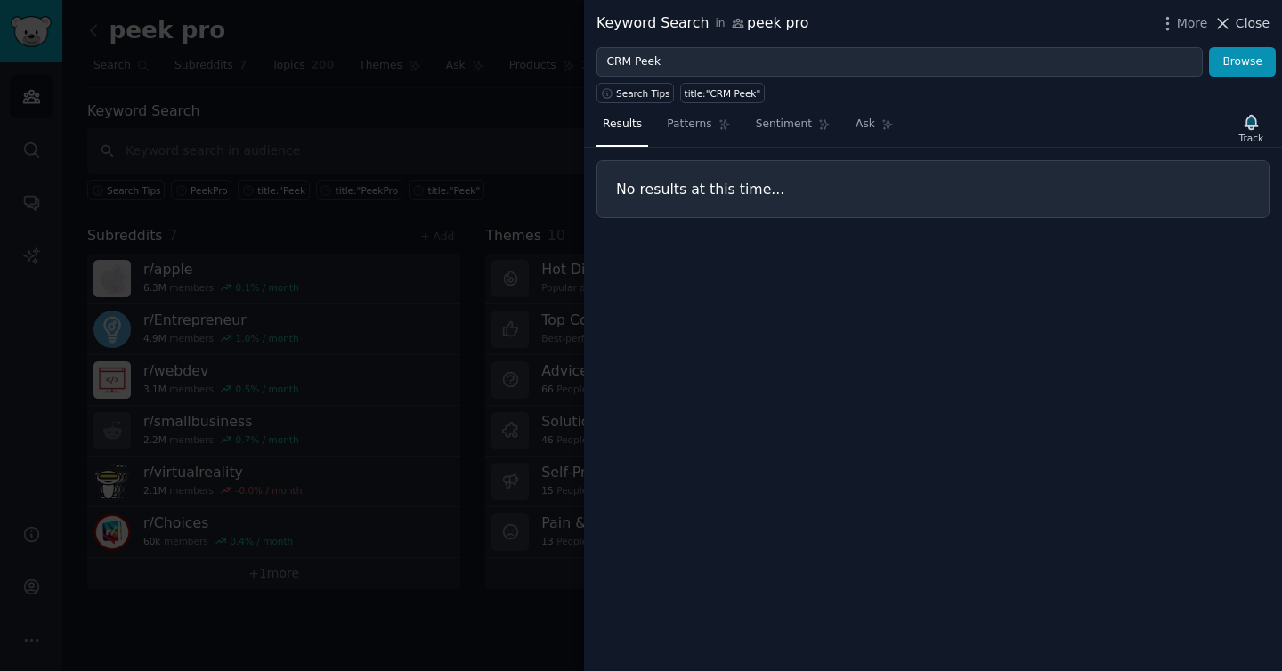
click at [1252, 28] on span "Close" at bounding box center [1252, 23] width 34 height 19
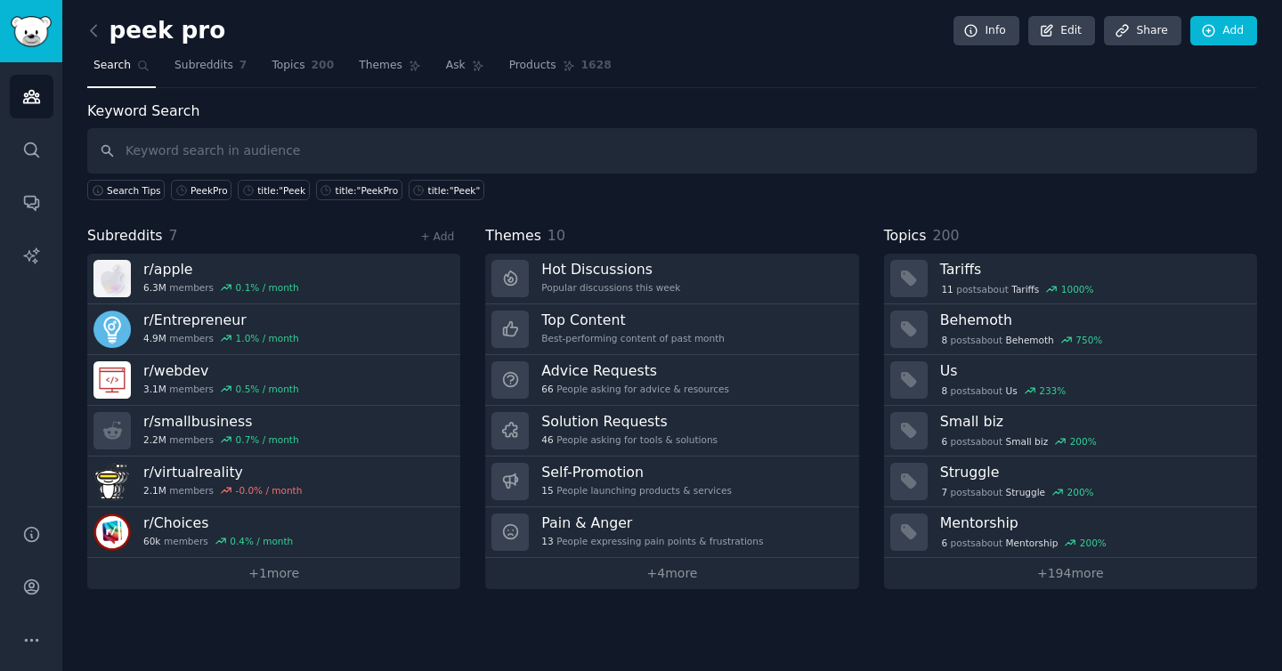
click at [739, 52] on nav "Search Subreddits 7 Topics 200 Themes Ask Products 1628" at bounding box center [671, 70] width 1169 height 36
click at [10, 636] on button "More" at bounding box center [32, 641] width 44 height 44
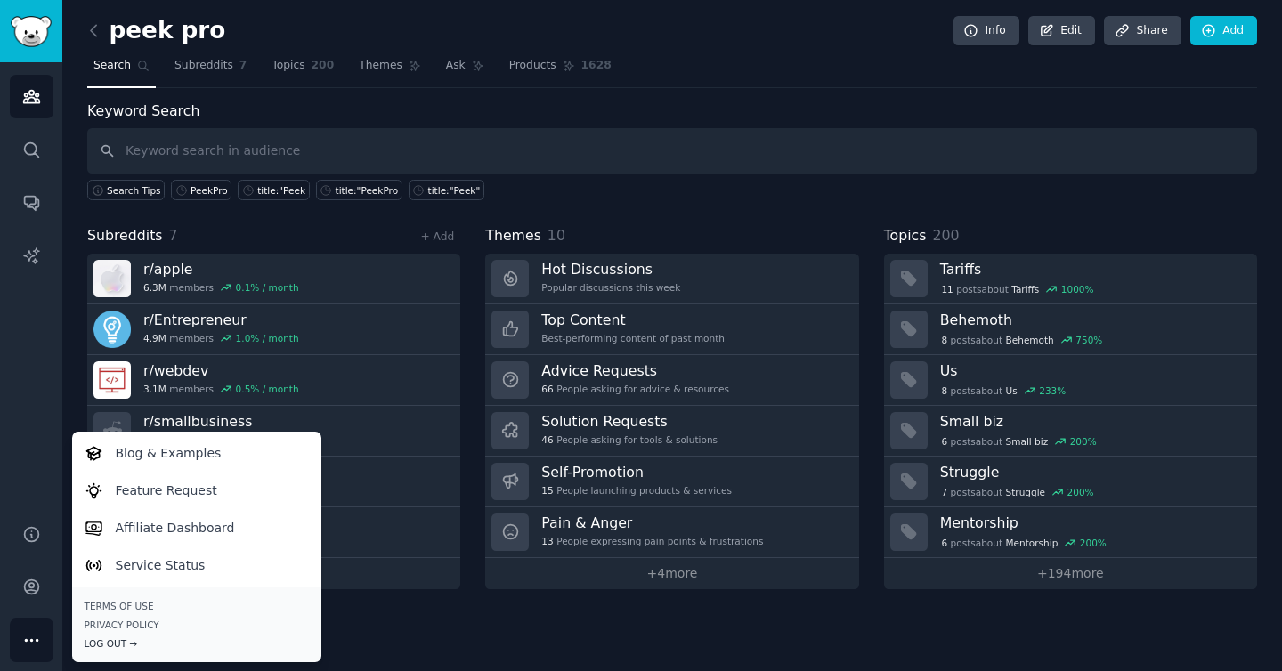
click at [116, 638] on div "Log Out →" at bounding box center [197, 643] width 224 height 12
